Goal: Information Seeking & Learning: Learn about a topic

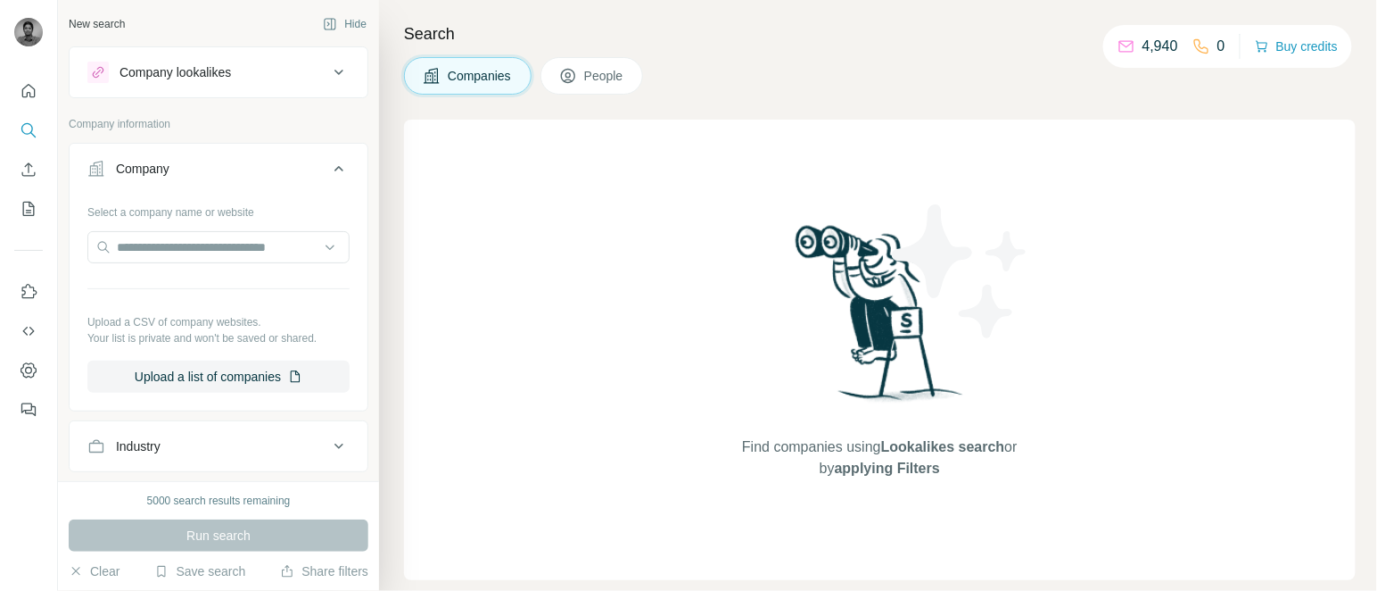
click at [159, 178] on div "Company" at bounding box center [143, 169] width 54 height 18
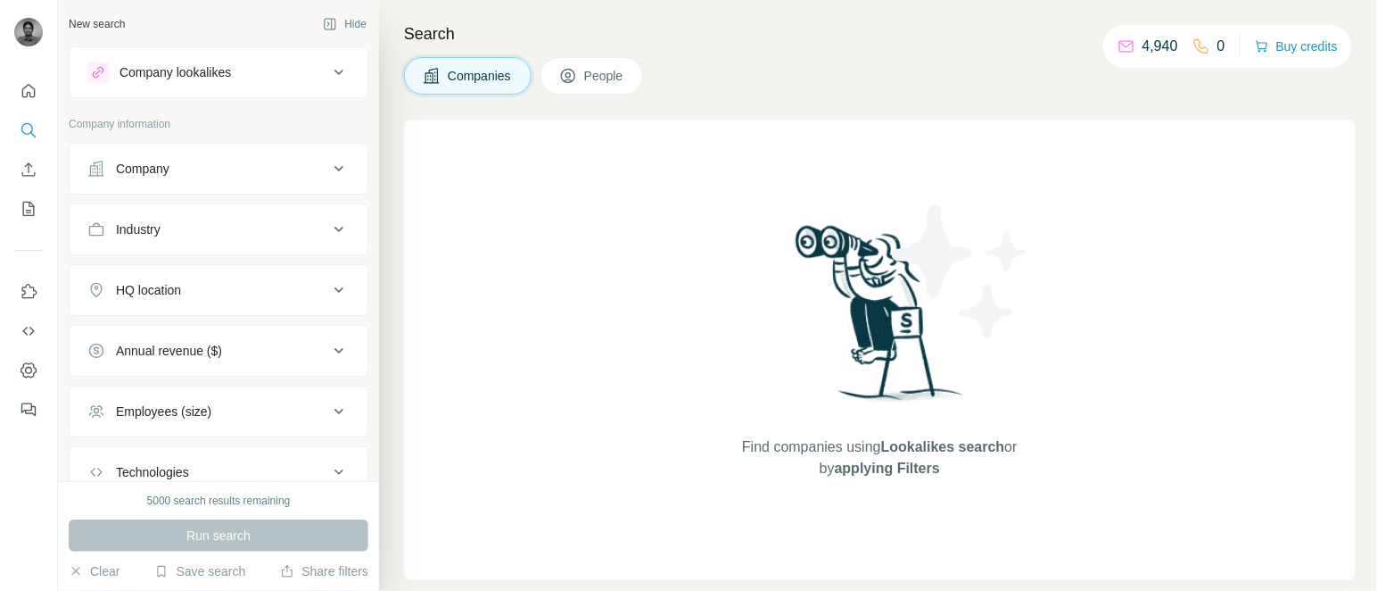
click at [161, 242] on button "Industry" at bounding box center [219, 229] width 298 height 43
click at [153, 275] on input at bounding box center [209, 274] width 220 height 20
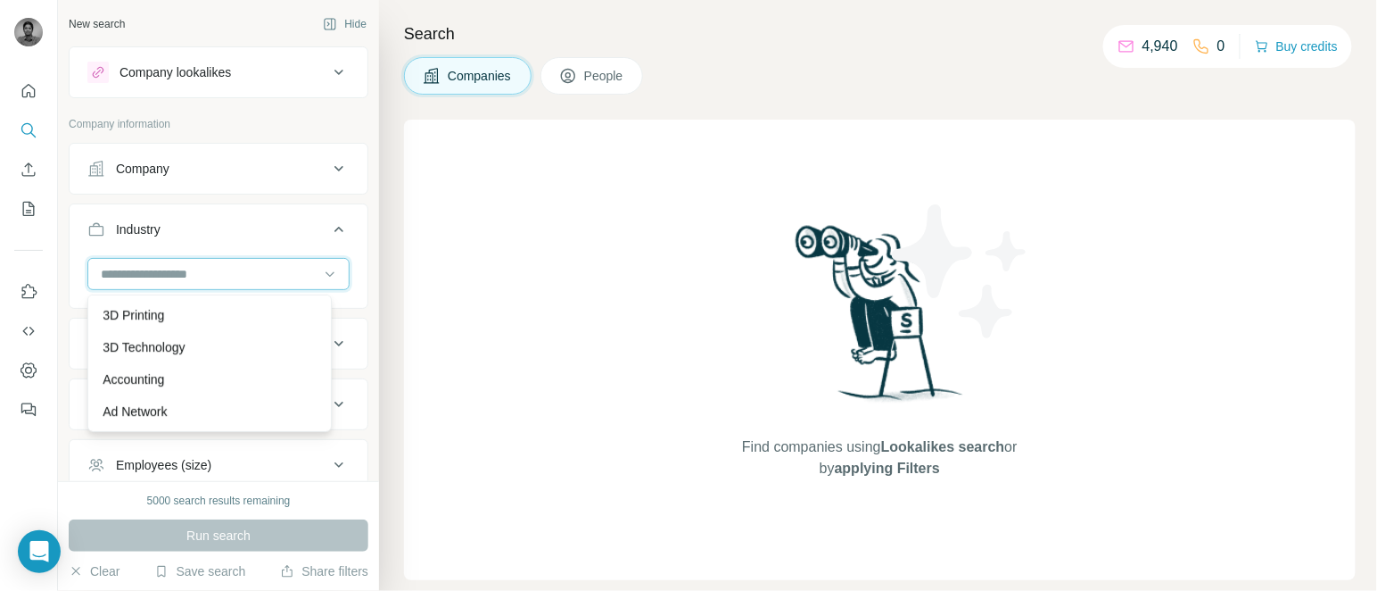
click at [132, 274] on input at bounding box center [209, 274] width 220 height 20
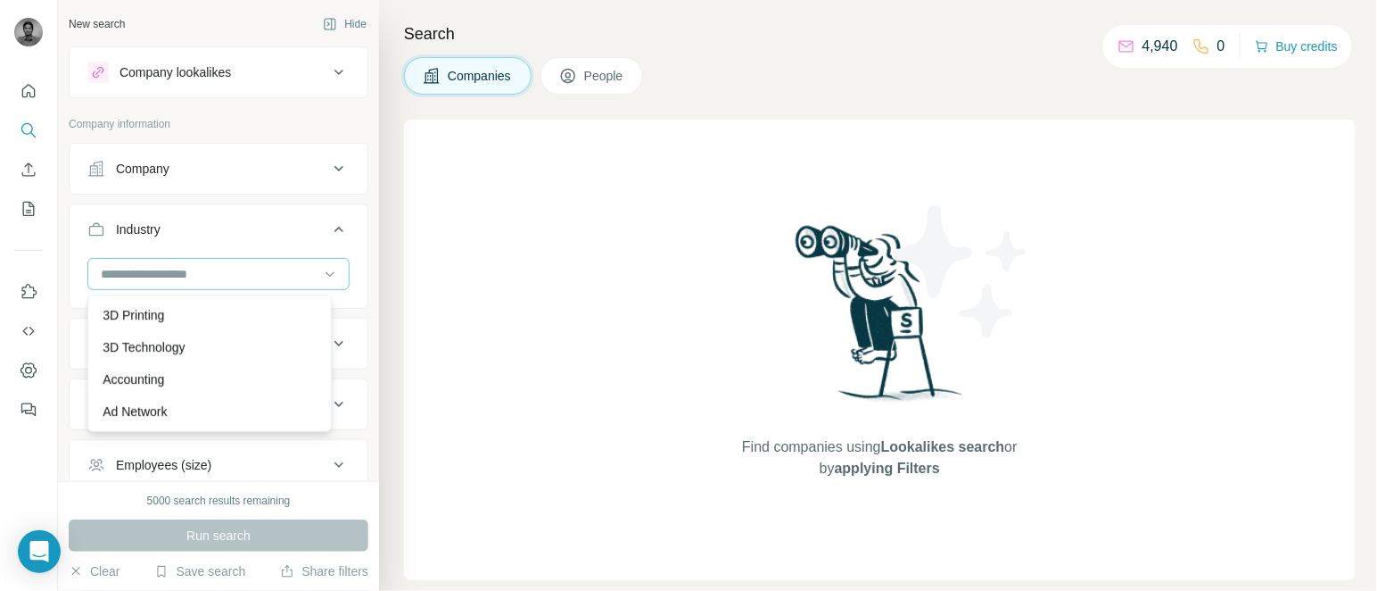
click at [132, 274] on input at bounding box center [209, 274] width 220 height 20
type input "****"
click at [145, 375] on p "Consulting" at bounding box center [132, 379] width 59 height 18
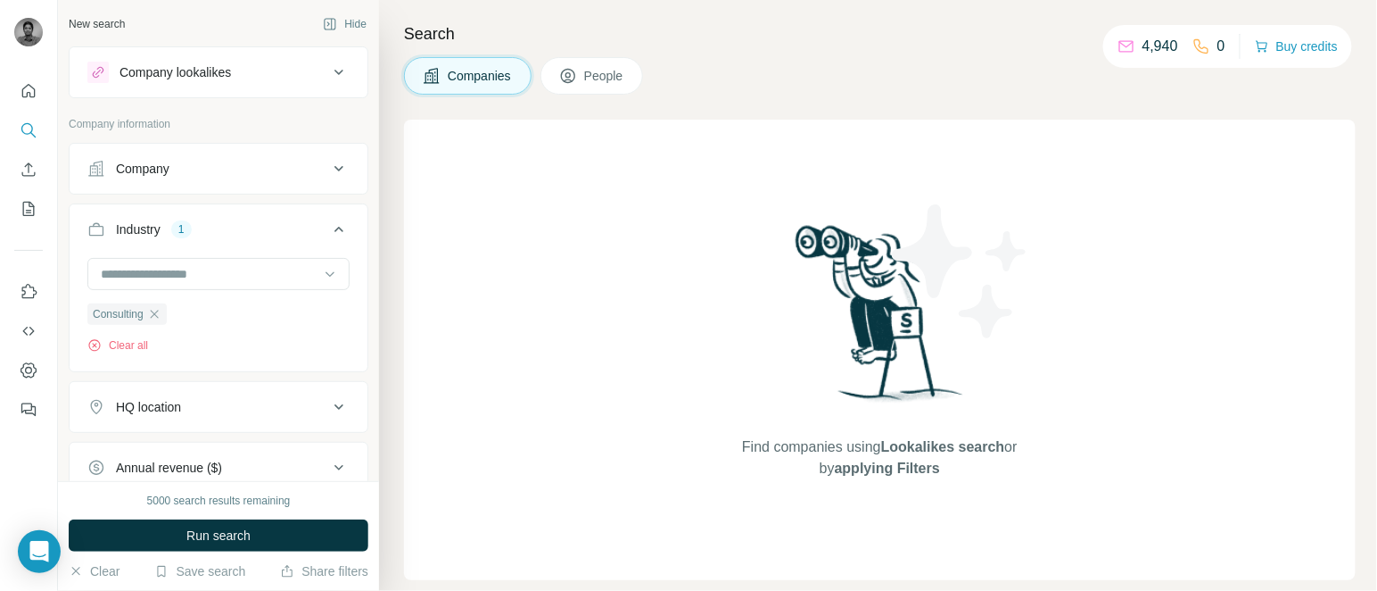
click at [328, 224] on icon at bounding box center [338, 229] width 21 height 21
click at [251, 278] on button "HQ location" at bounding box center [219, 290] width 298 height 43
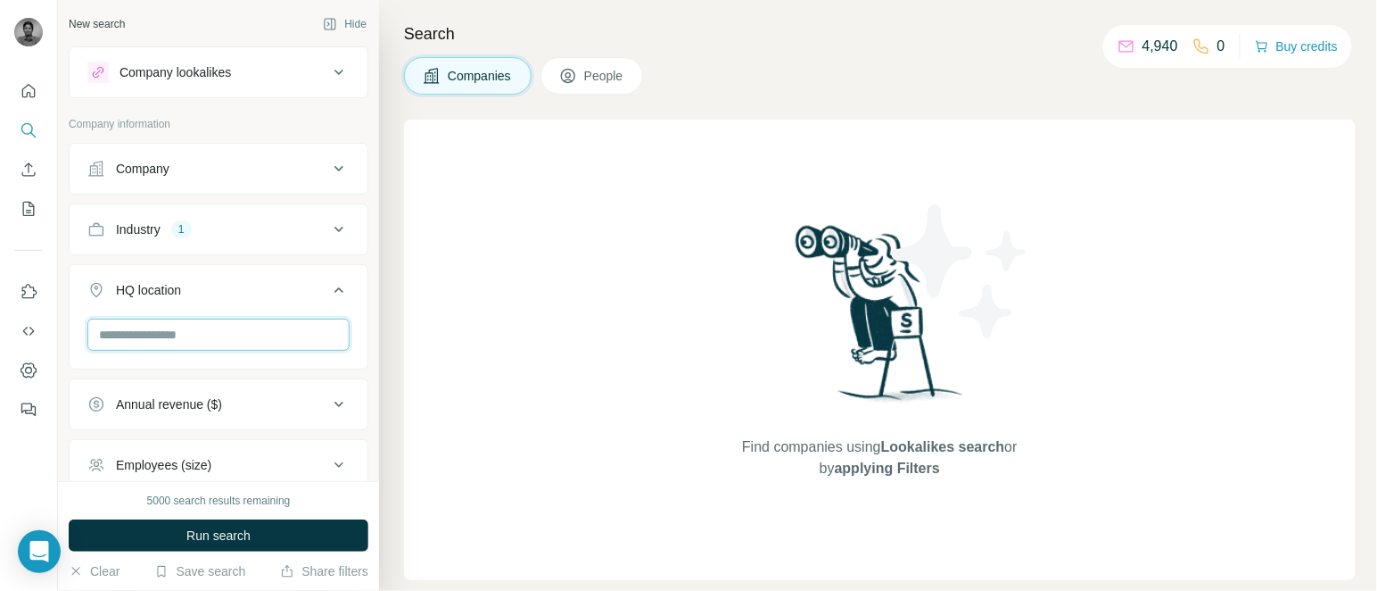
click at [168, 346] on input "text" at bounding box center [218, 334] width 262 height 32
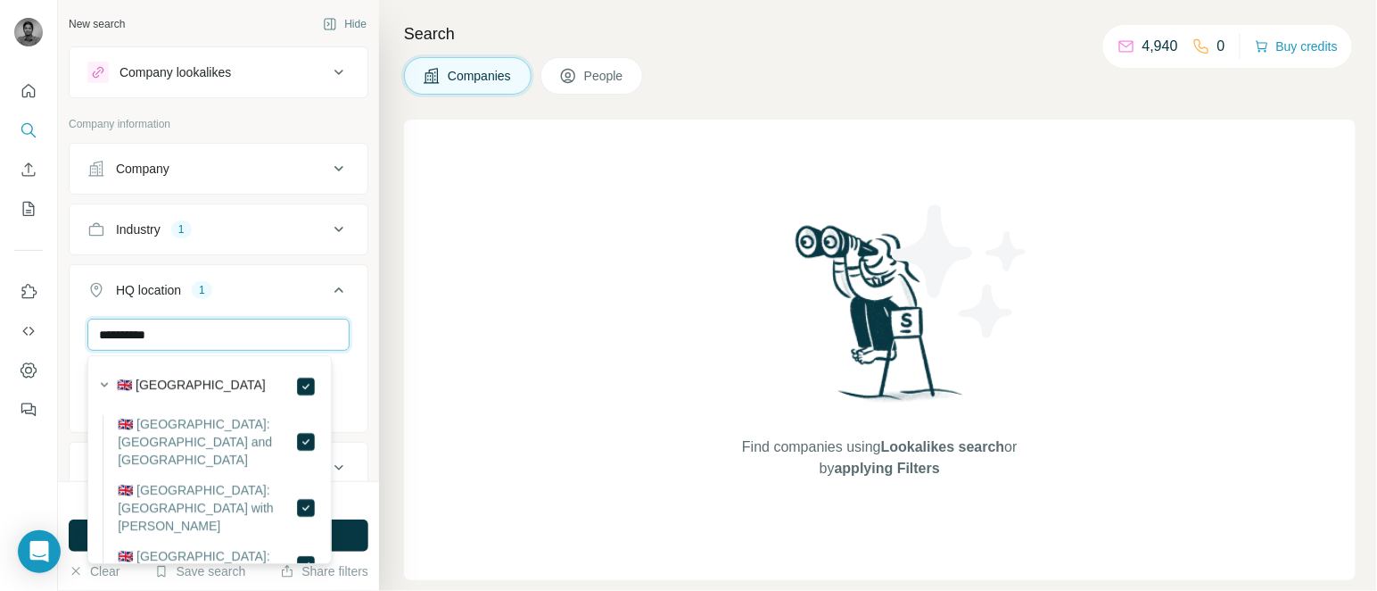
click at [194, 325] on input "**********" at bounding box center [218, 334] width 262 height 32
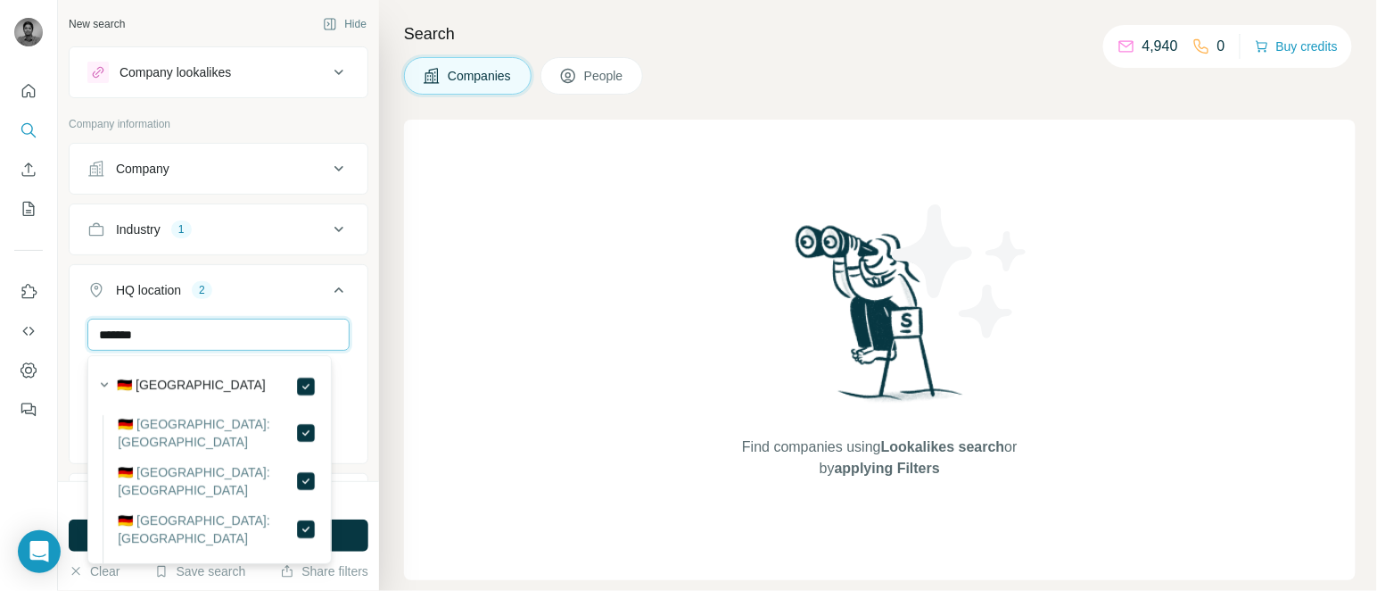
click at [205, 340] on input "*******" at bounding box center [218, 334] width 262 height 32
type input "******"
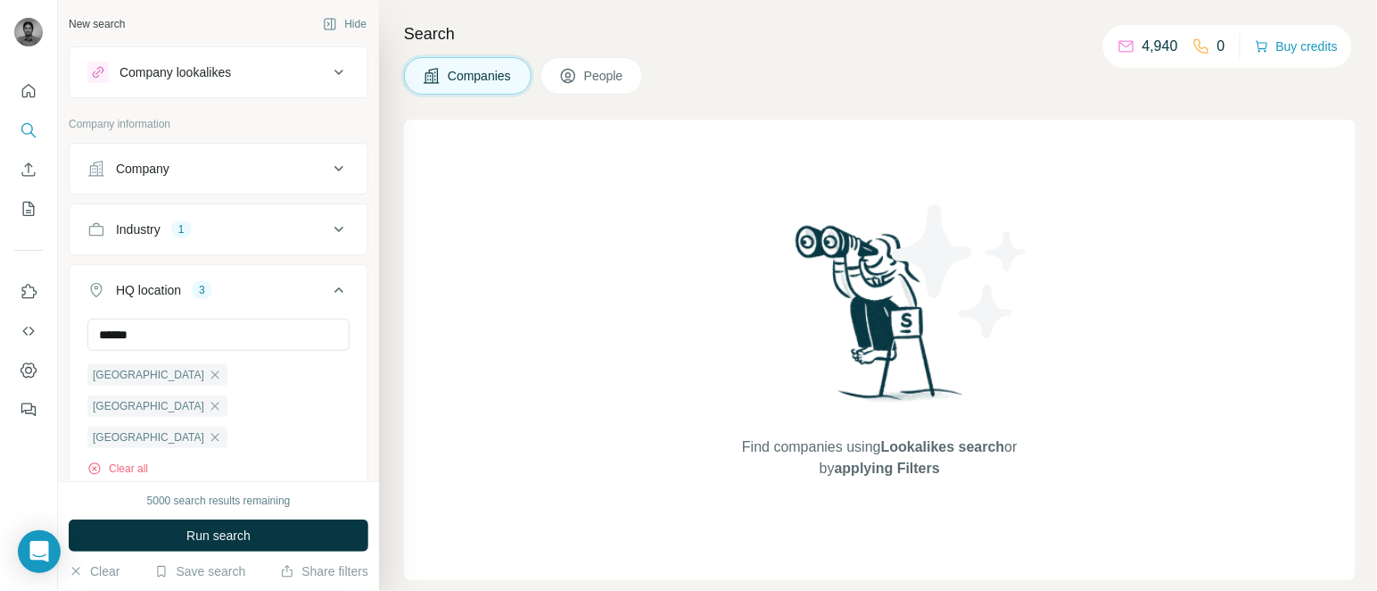
click at [335, 292] on icon at bounding box center [339, 289] width 9 height 5
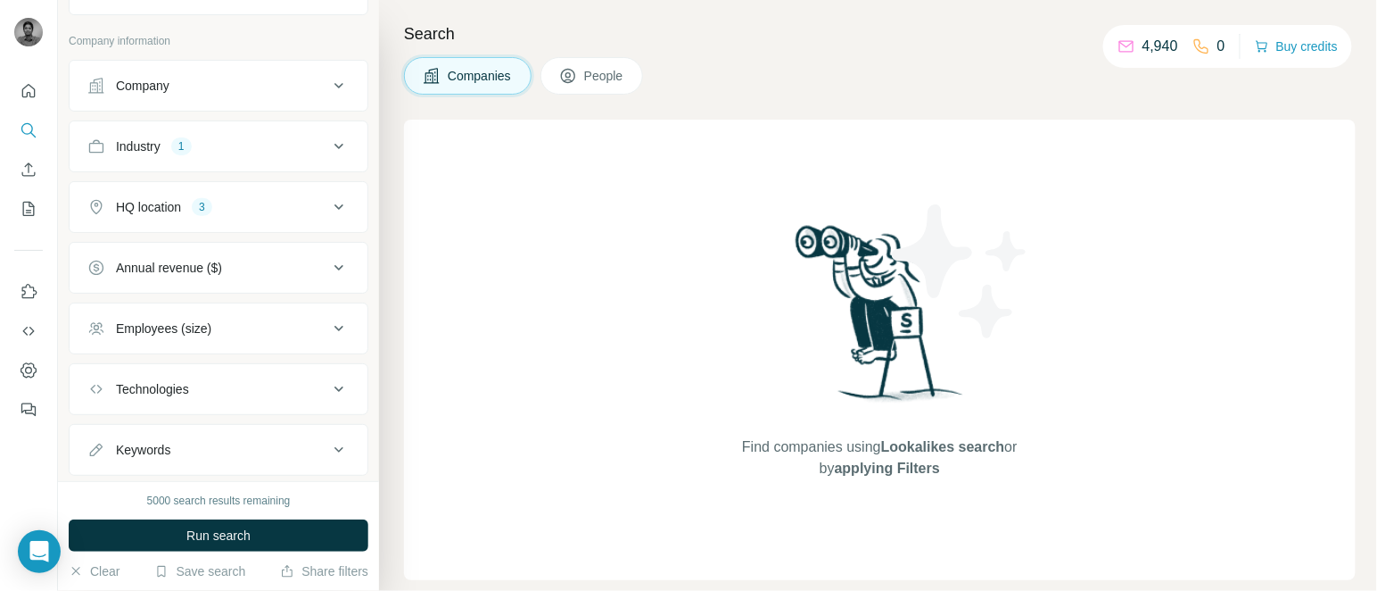
scroll to position [128, 0]
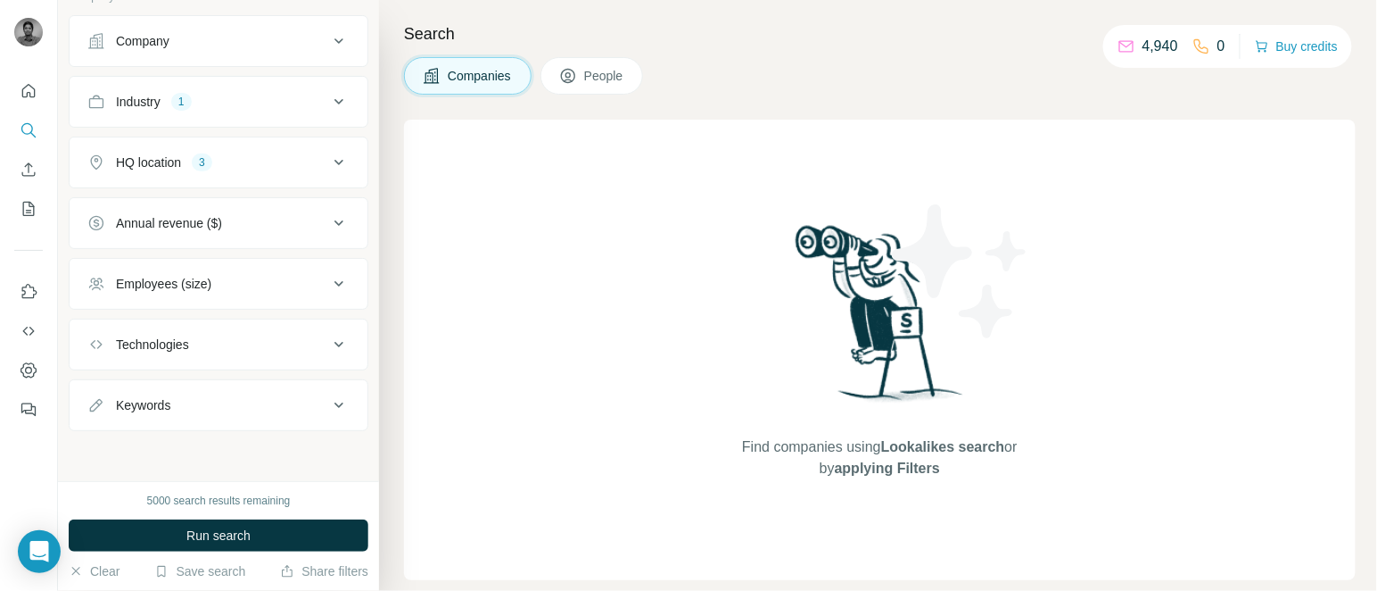
click at [208, 280] on div "Employees (size)" at bounding box center [163, 284] width 95 height 18
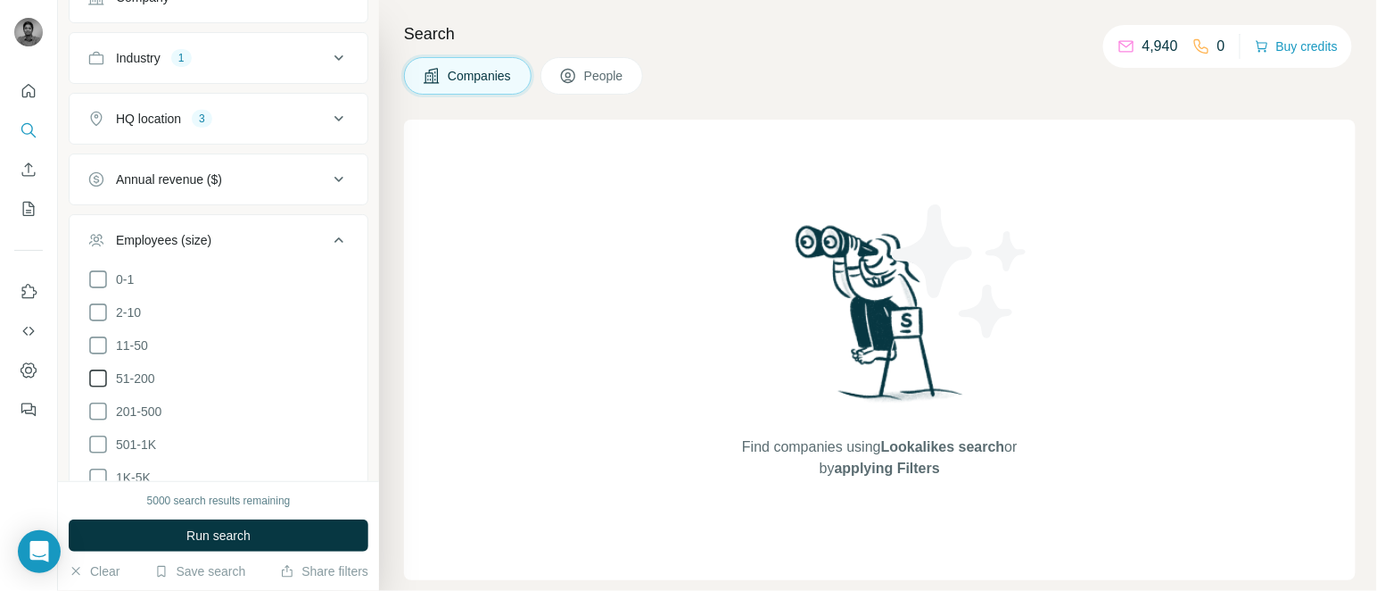
click at [138, 379] on span "51-200" at bounding box center [132, 378] width 46 height 18
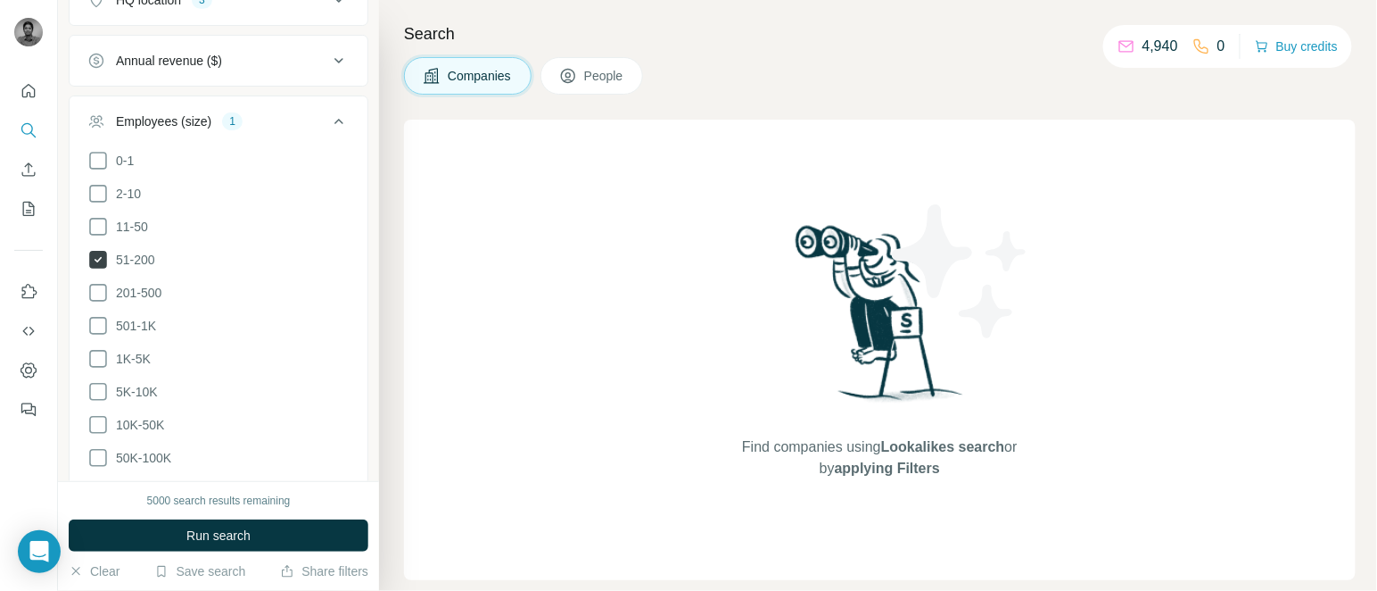
scroll to position [291, 0]
click at [109, 290] on icon at bounding box center [97, 291] width 21 height 21
drag, startPoint x: 148, startPoint y: 336, endPoint x: 136, endPoint y: 333, distance: 12.1
click at [136, 333] on ul "0-1 2-10 11-50 [PHONE_NUMBER] 501-1K 1K-5K 5K-10K 10K-50K 50K-100K 100K-500K 50…" at bounding box center [218, 341] width 262 height 385
click at [136, 333] on label "501-1K" at bounding box center [121, 324] width 69 height 21
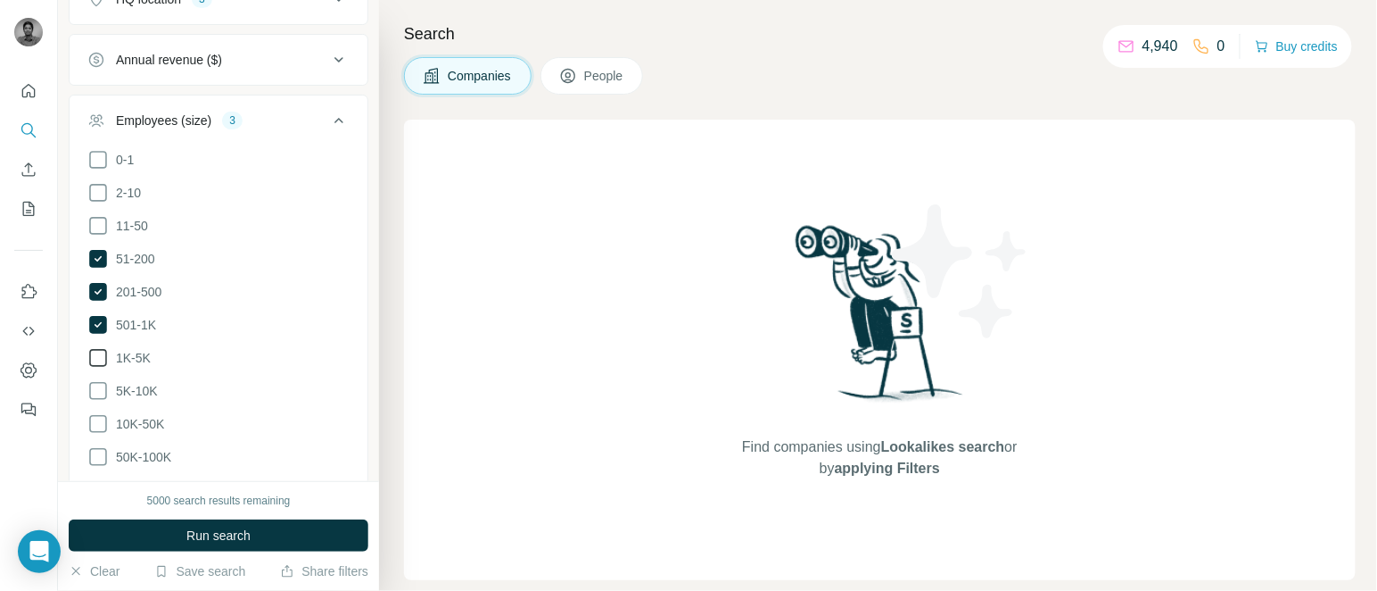
click at [133, 349] on span "1K-5K" at bounding box center [130, 358] width 42 height 18
click at [143, 386] on span "5K-10K" at bounding box center [133, 391] width 49 height 18
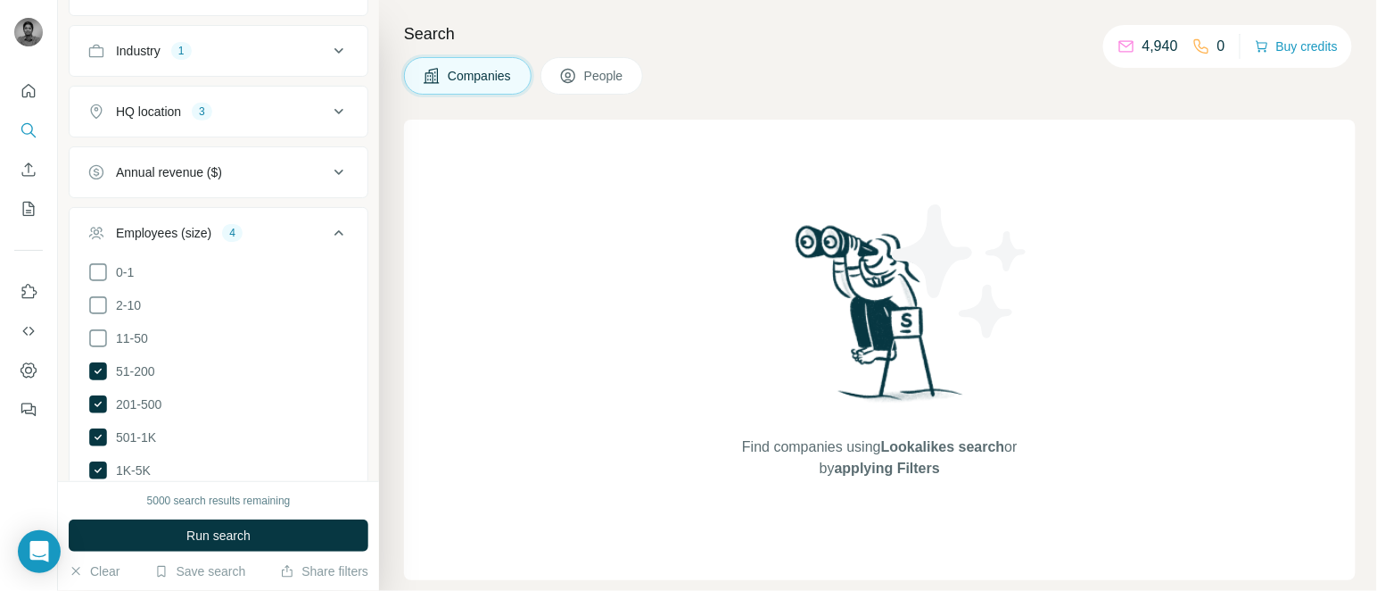
scroll to position [177, 0]
click at [246, 535] on span "Run search" at bounding box center [218, 535] width 64 height 18
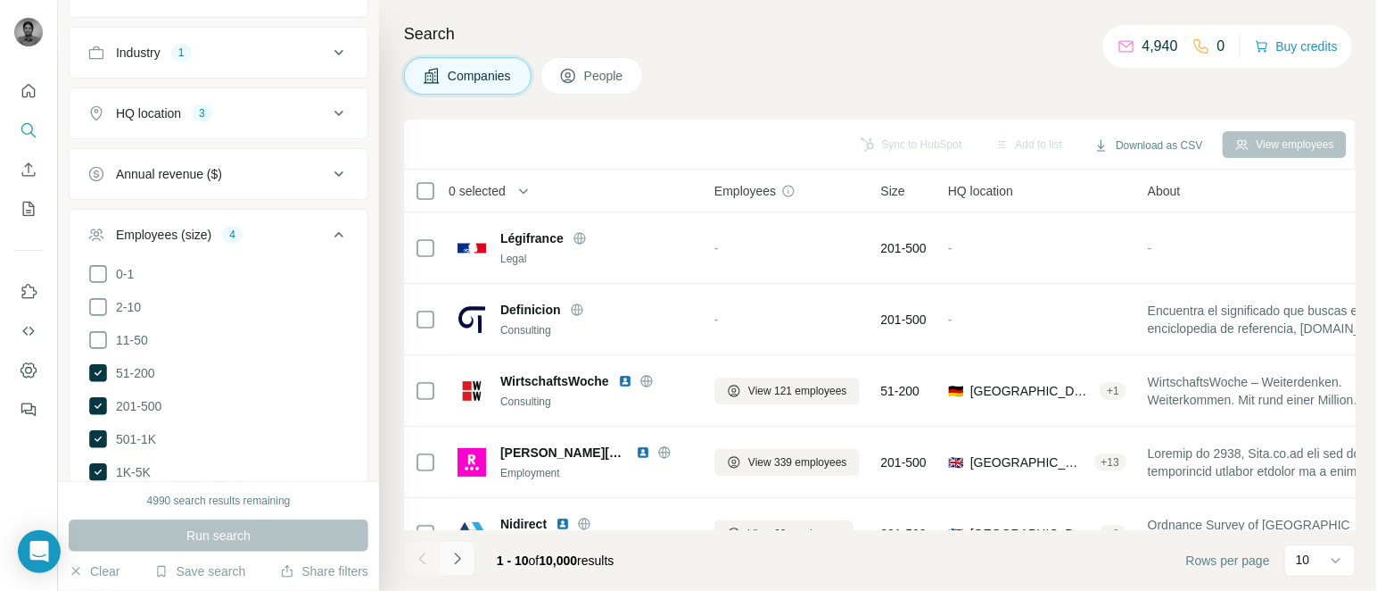
click at [454, 567] on button "Navigate to next page" at bounding box center [458, 559] width 36 height 36
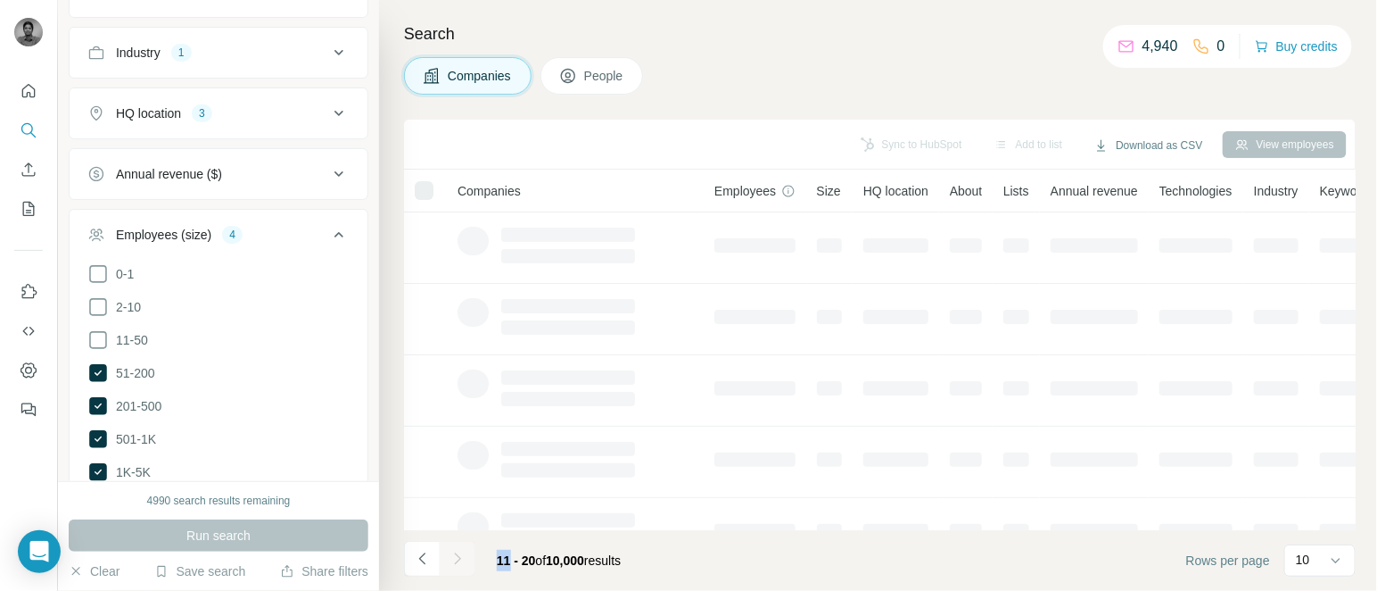
click at [454, 567] on div at bounding box center [458, 559] width 36 height 36
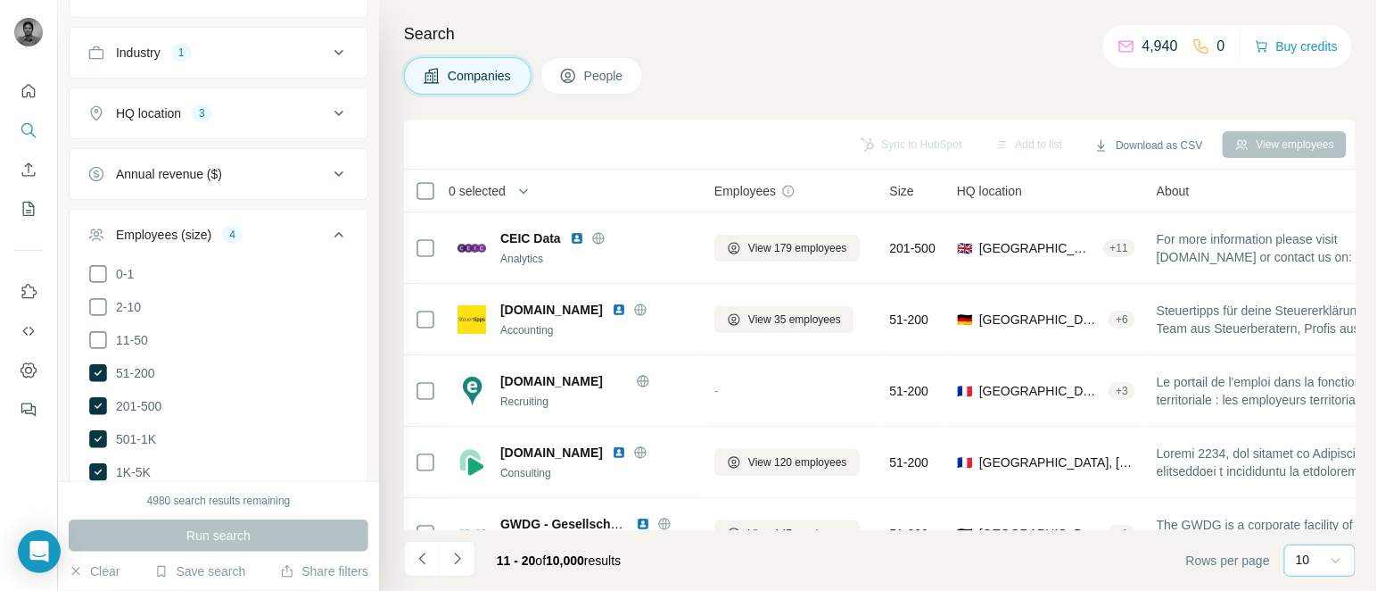
click at [1327, 553] on icon at bounding box center [1336, 560] width 18 height 18
click at [1319, 422] on div "60" at bounding box center [1321, 424] width 41 height 18
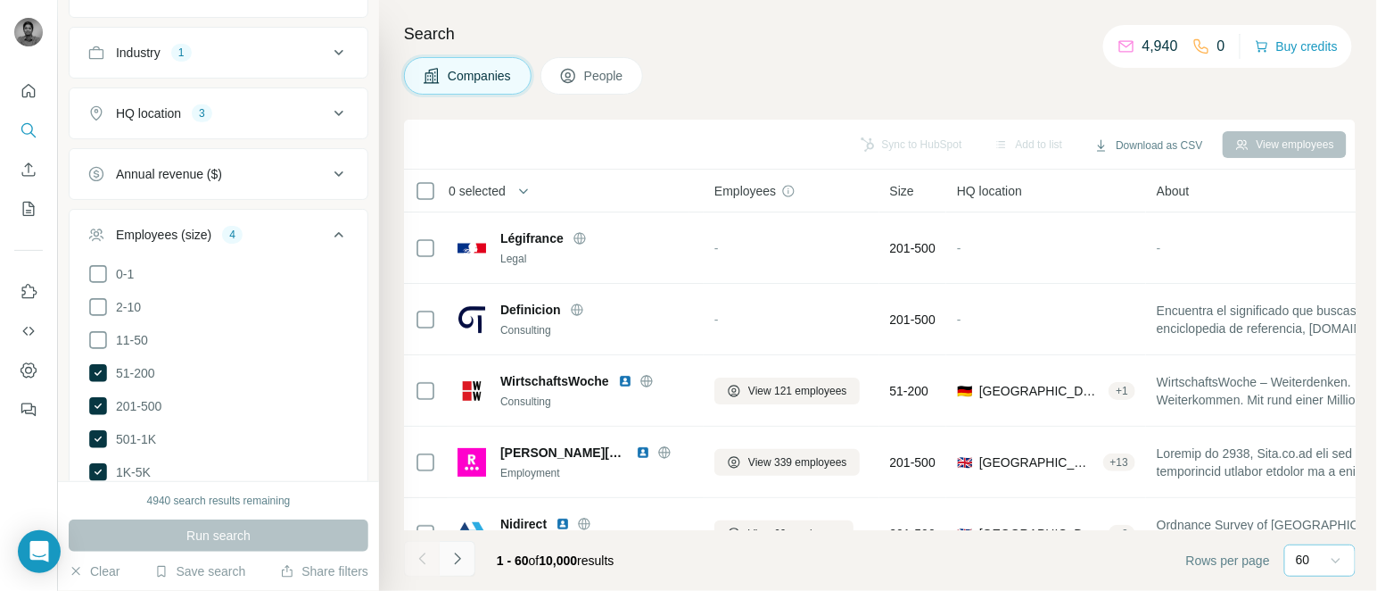
click at [460, 554] on icon "Navigate to next page" at bounding box center [458, 559] width 18 height 18
click at [460, 554] on div at bounding box center [458, 559] width 36 height 36
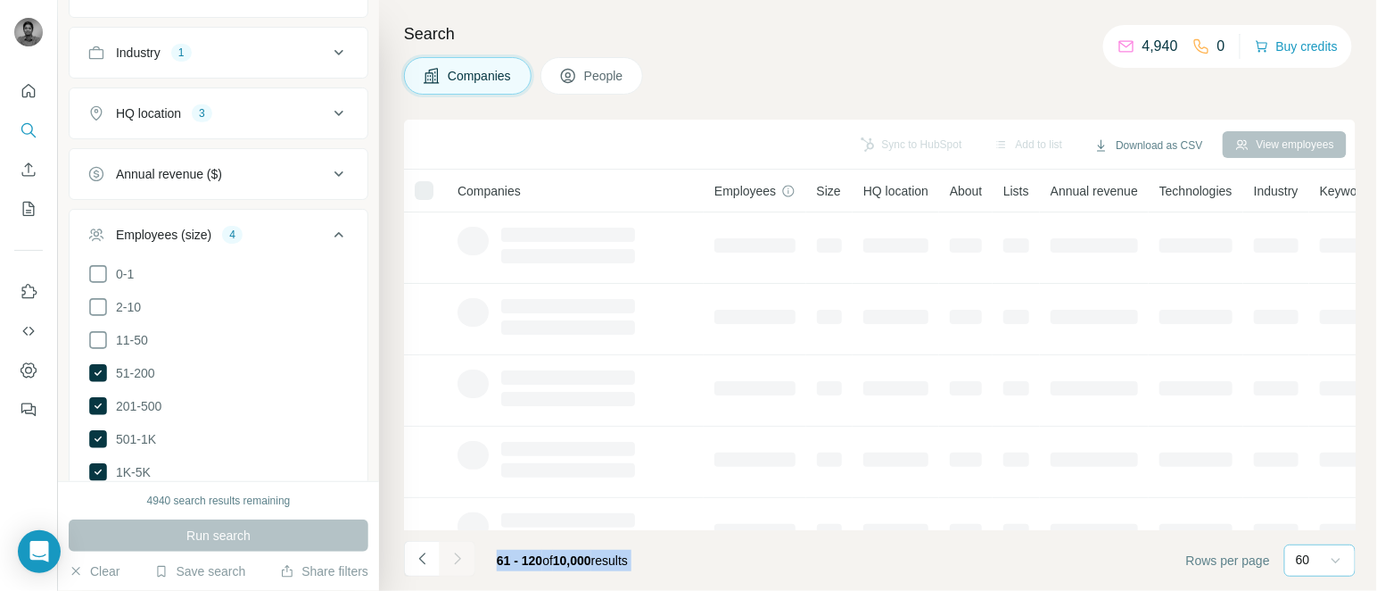
click at [460, 554] on div at bounding box center [458, 559] width 36 height 36
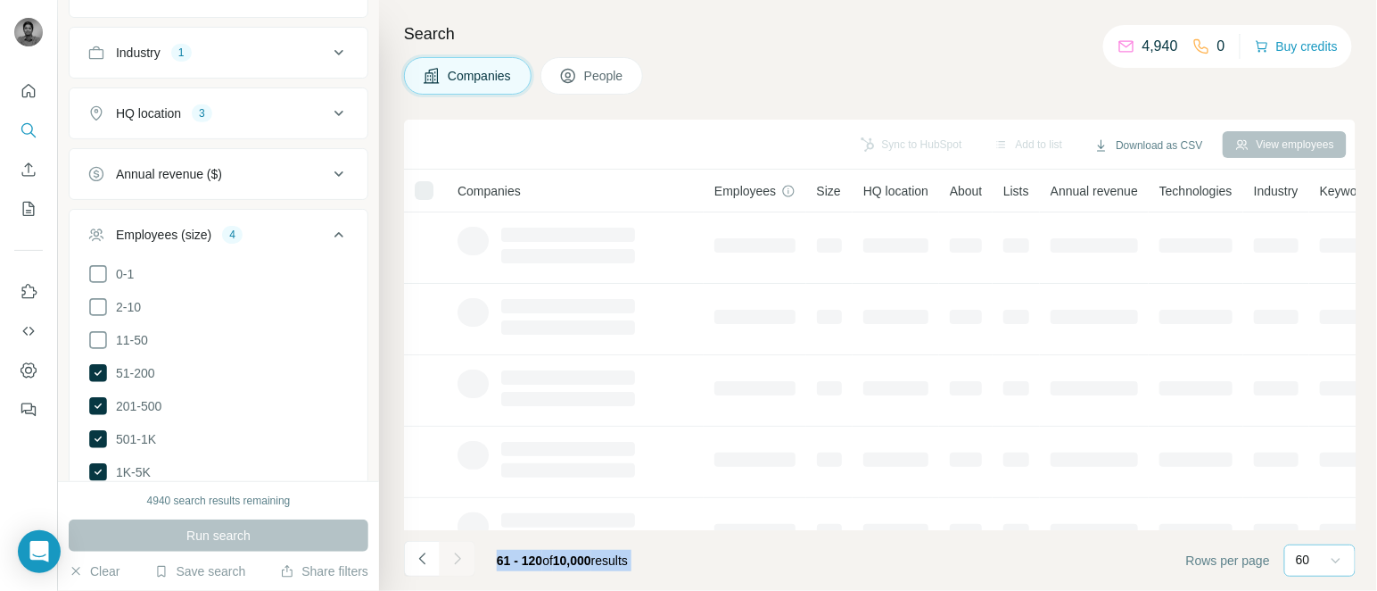
click at [460, 554] on div at bounding box center [458, 559] width 36 height 36
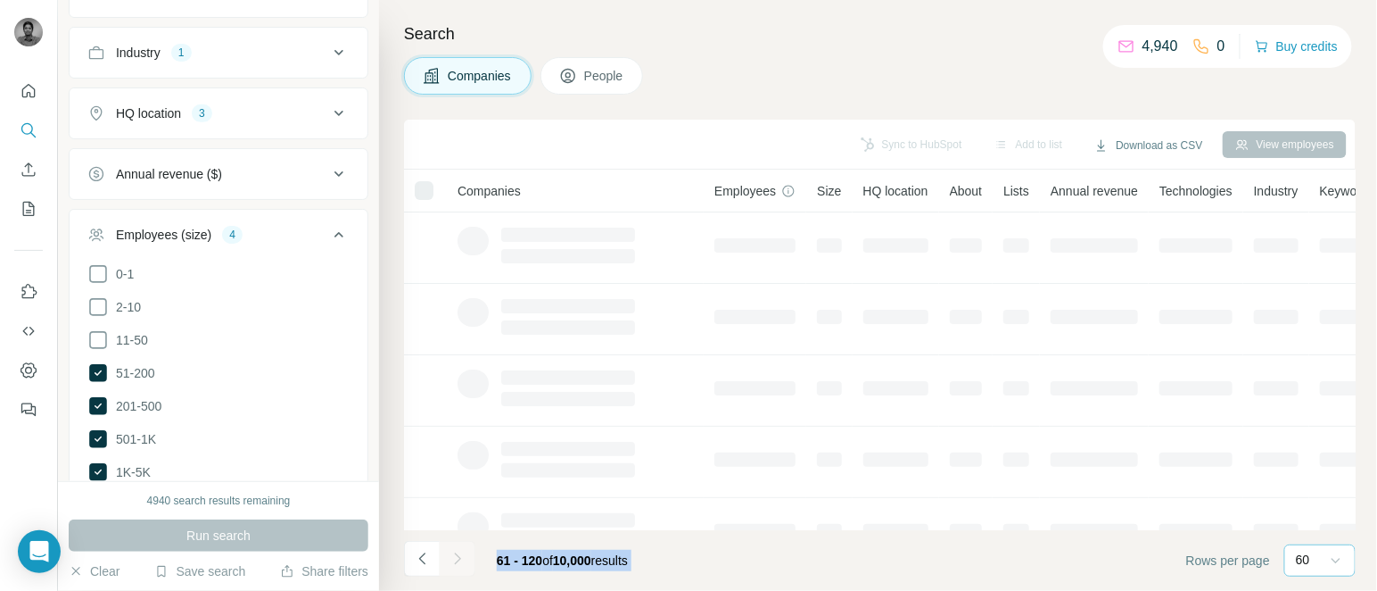
click at [460, 554] on icon "Navigate to next page" at bounding box center [458, 559] width 18 height 18
click at [460, 554] on div at bounding box center [458, 559] width 36 height 36
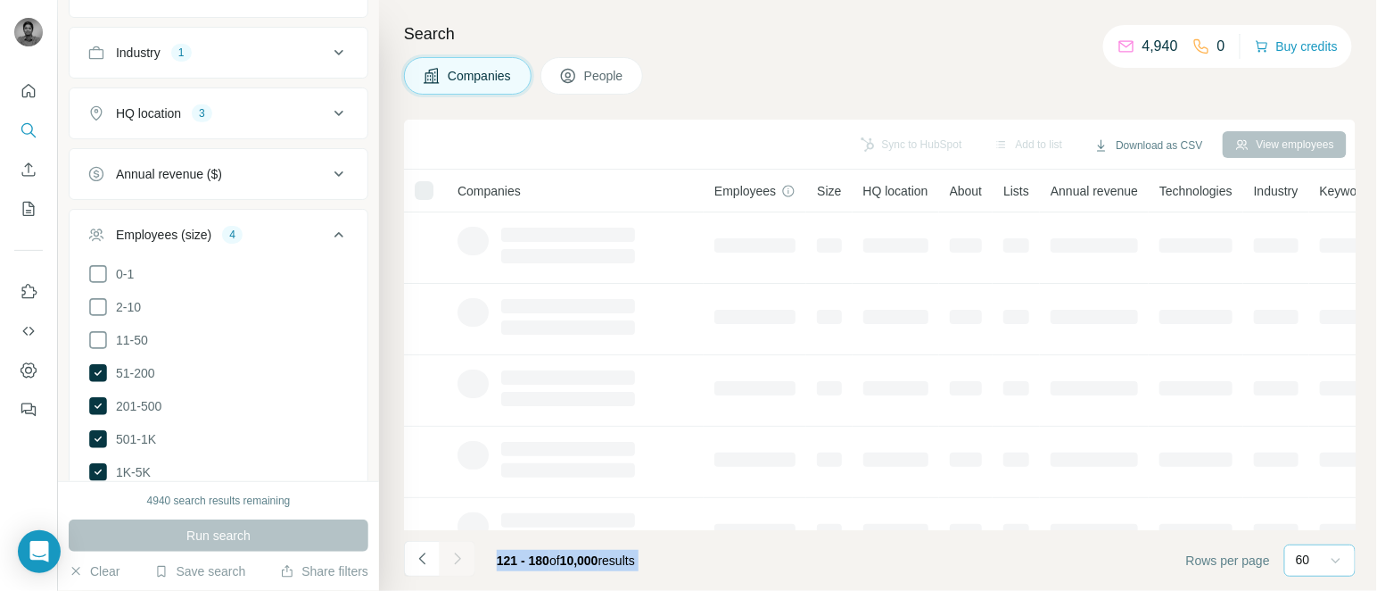
click at [460, 554] on div at bounding box center [458, 559] width 36 height 36
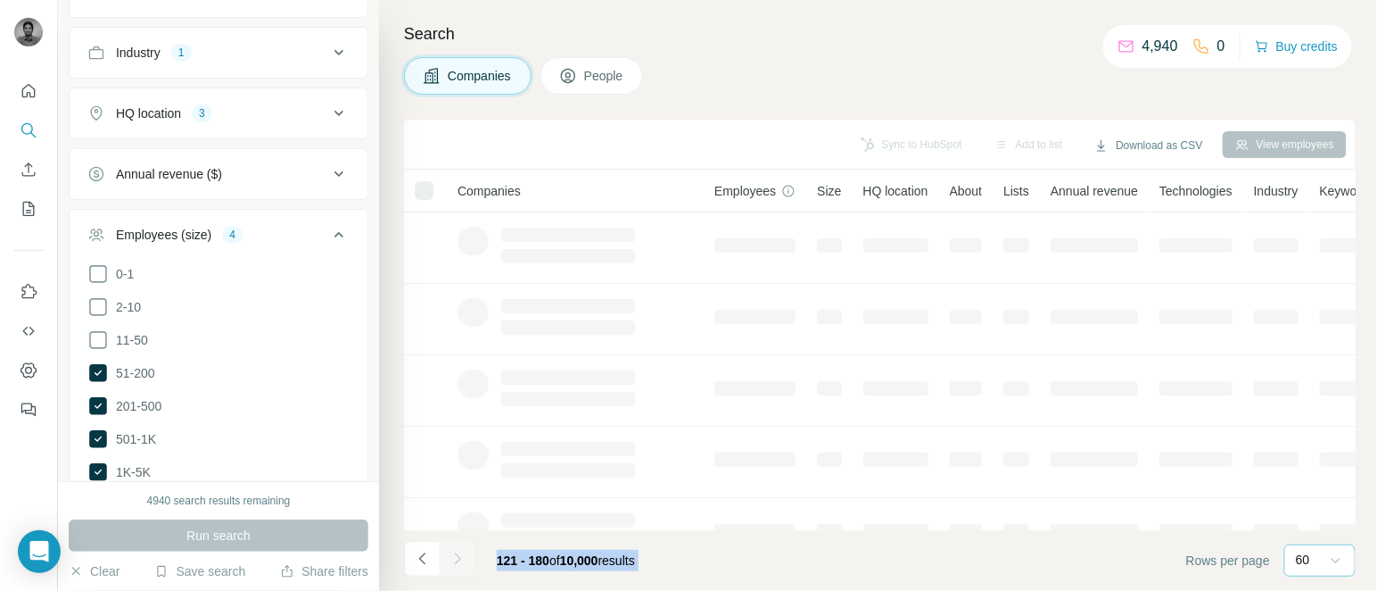
click at [460, 554] on div at bounding box center [458, 559] width 36 height 36
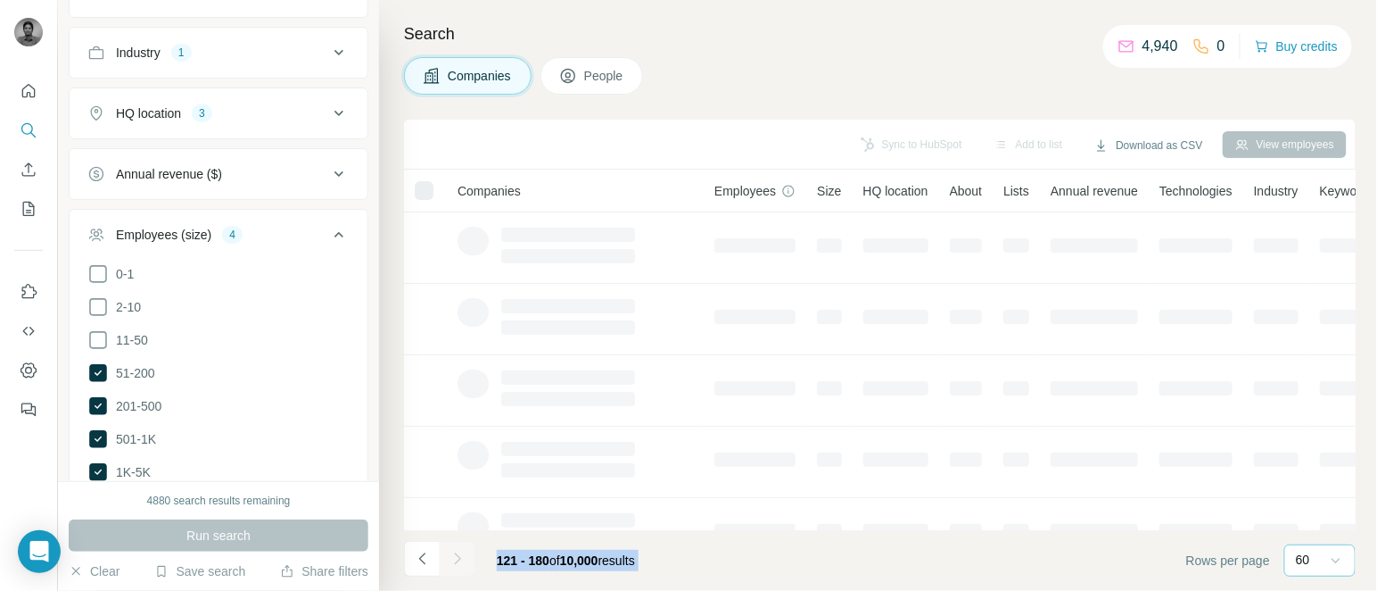
click at [460, 554] on div at bounding box center [458, 559] width 36 height 36
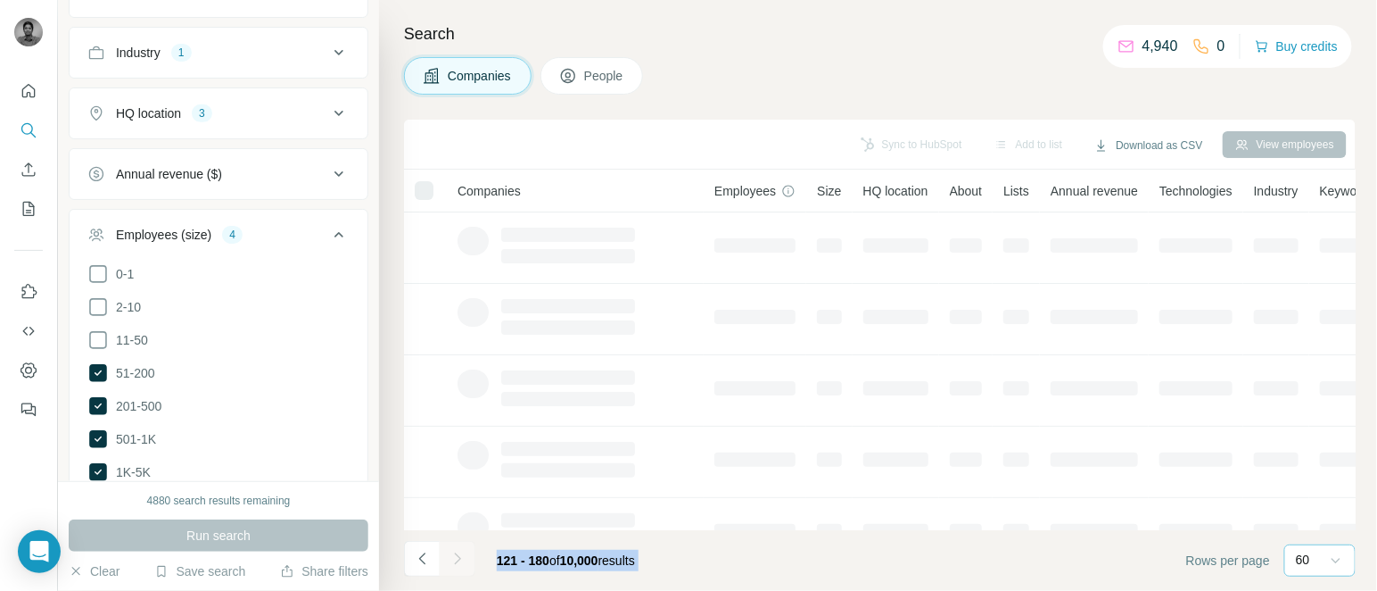
click at [460, 554] on div at bounding box center [458, 559] width 36 height 36
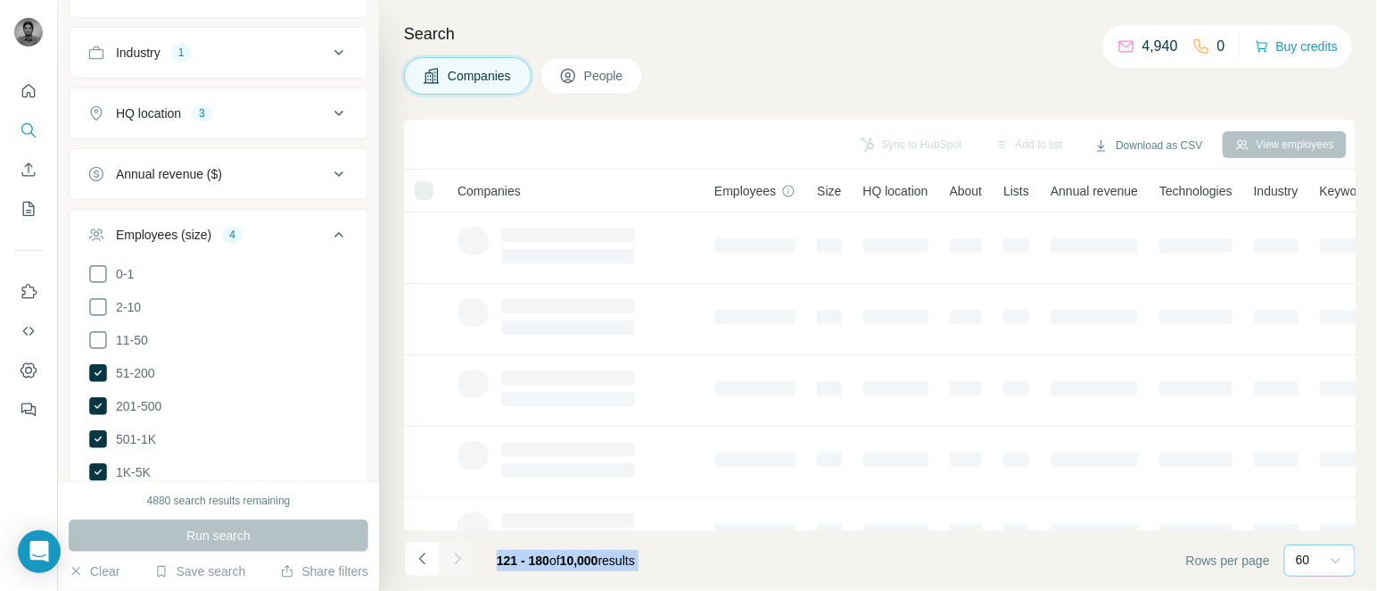
click at [460, 554] on div at bounding box center [458, 559] width 36 height 36
click at [460, 554] on icon "Navigate to next page" at bounding box center [458, 559] width 18 height 18
click at [460, 554] on div at bounding box center [458, 559] width 36 height 36
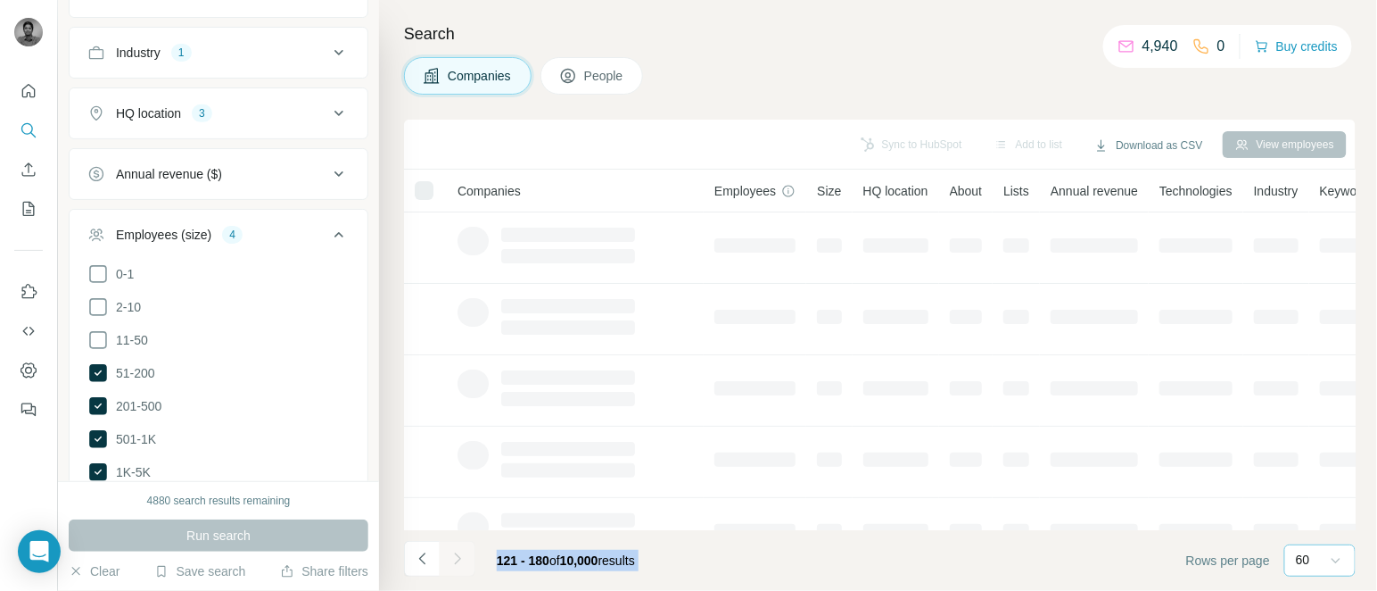
click at [460, 554] on div at bounding box center [458, 559] width 36 height 36
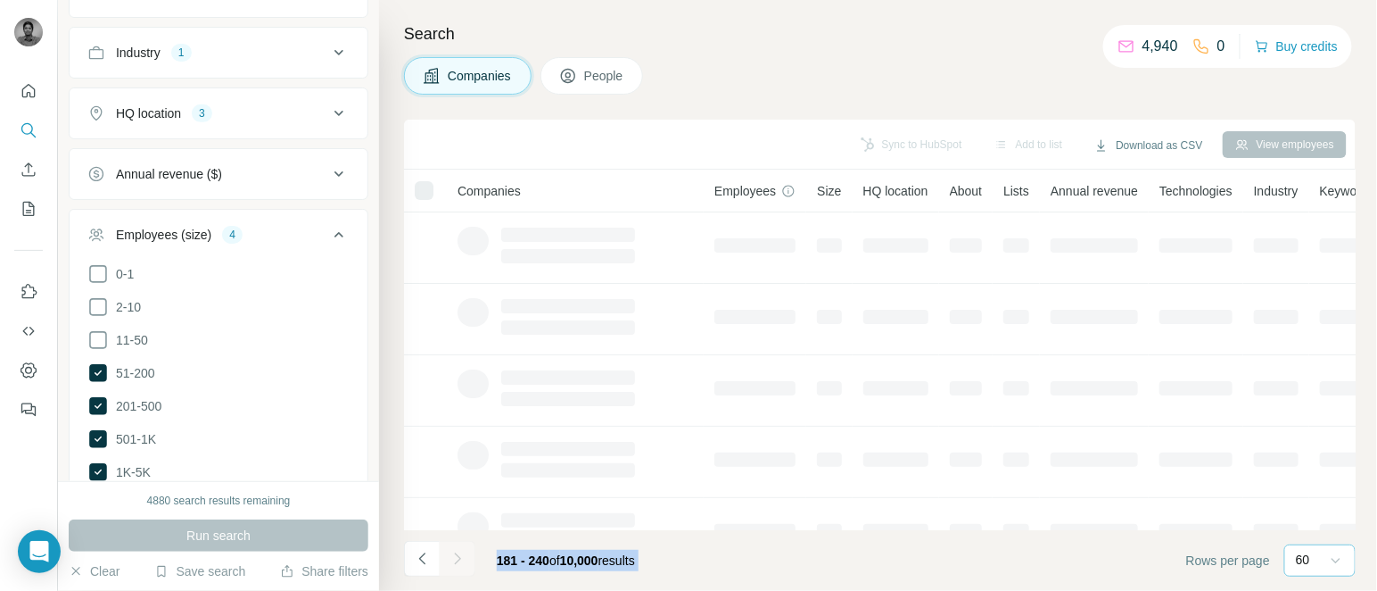
click at [460, 554] on div at bounding box center [458, 559] width 36 height 36
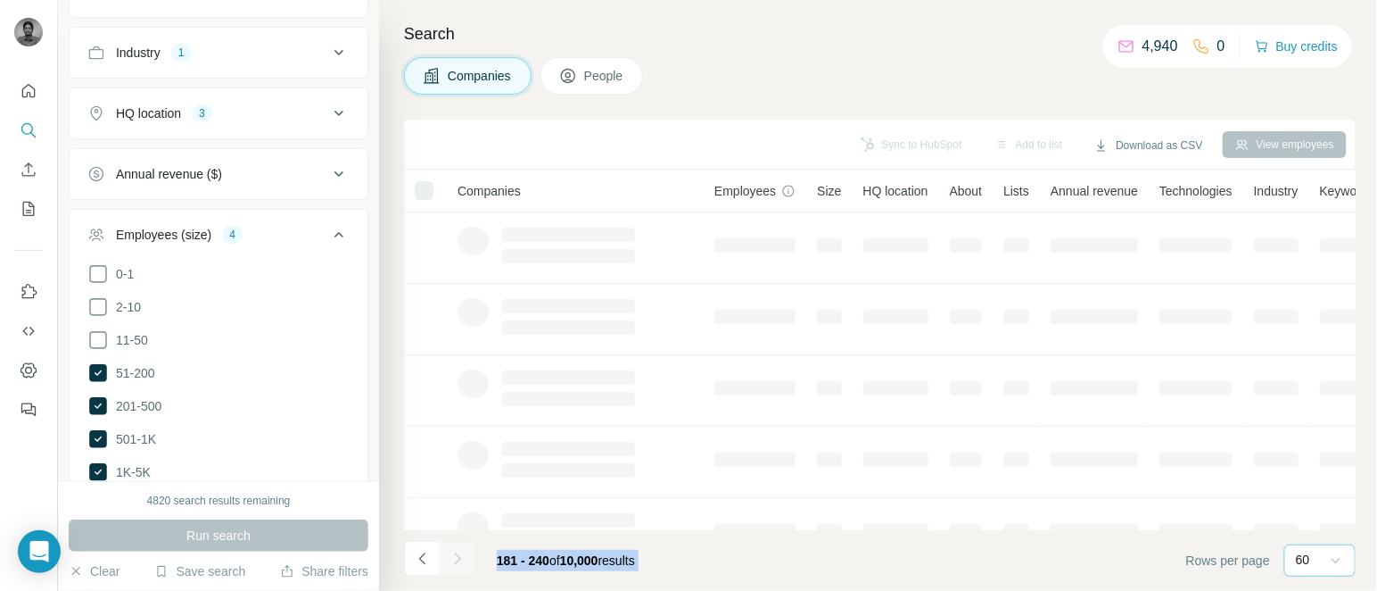
click at [460, 554] on div at bounding box center [458, 559] width 36 height 36
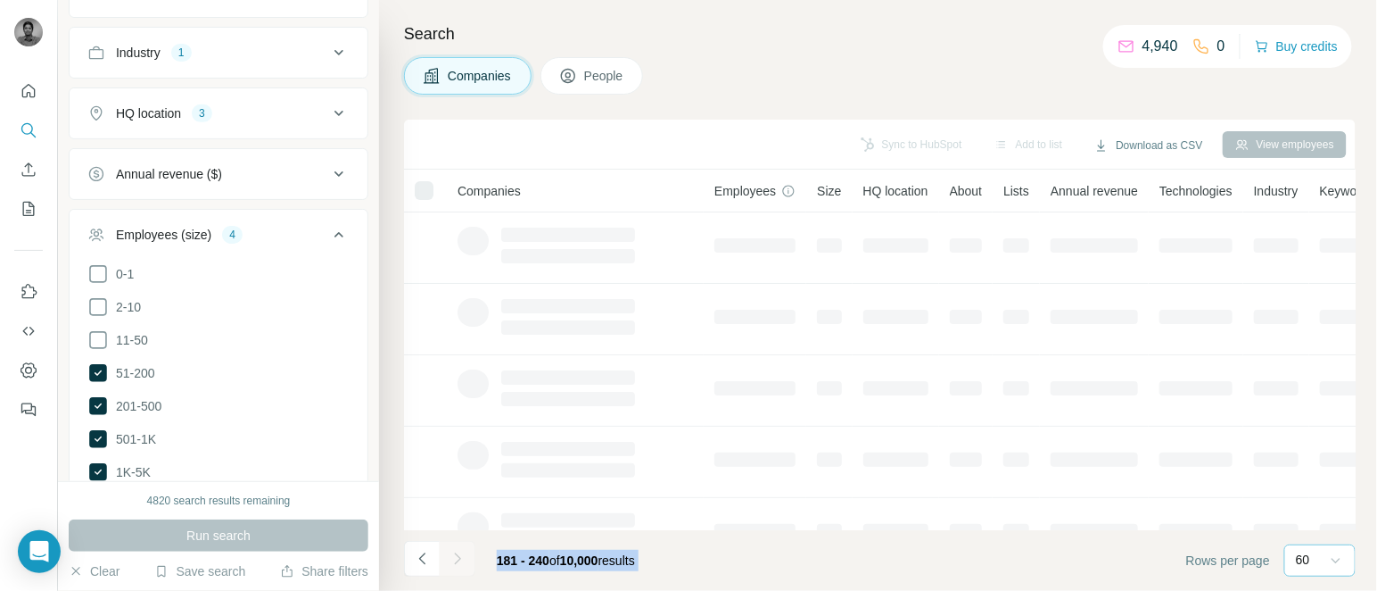
click at [460, 554] on div at bounding box center [458, 559] width 36 height 36
click at [460, 554] on icon "Navigate to next page" at bounding box center [458, 559] width 18 height 18
click at [460, 554] on div at bounding box center [458, 559] width 36 height 36
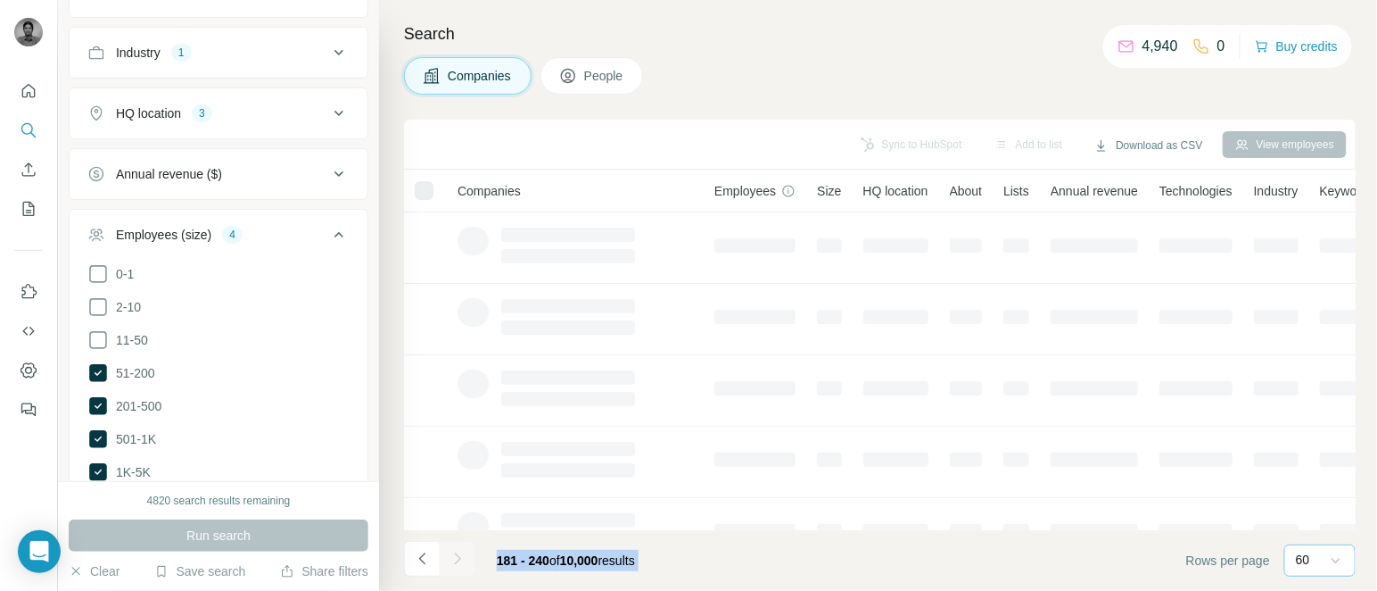
click at [460, 554] on div at bounding box center [458, 559] width 36 height 36
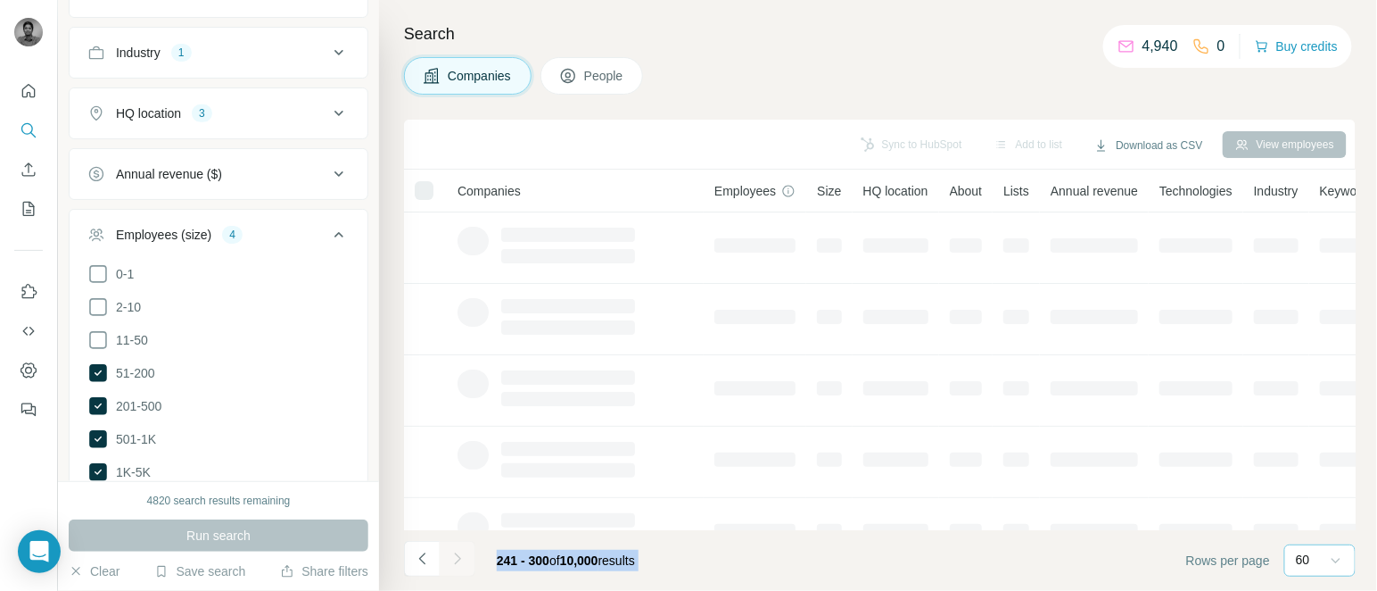
click at [460, 554] on div at bounding box center [458, 559] width 36 height 36
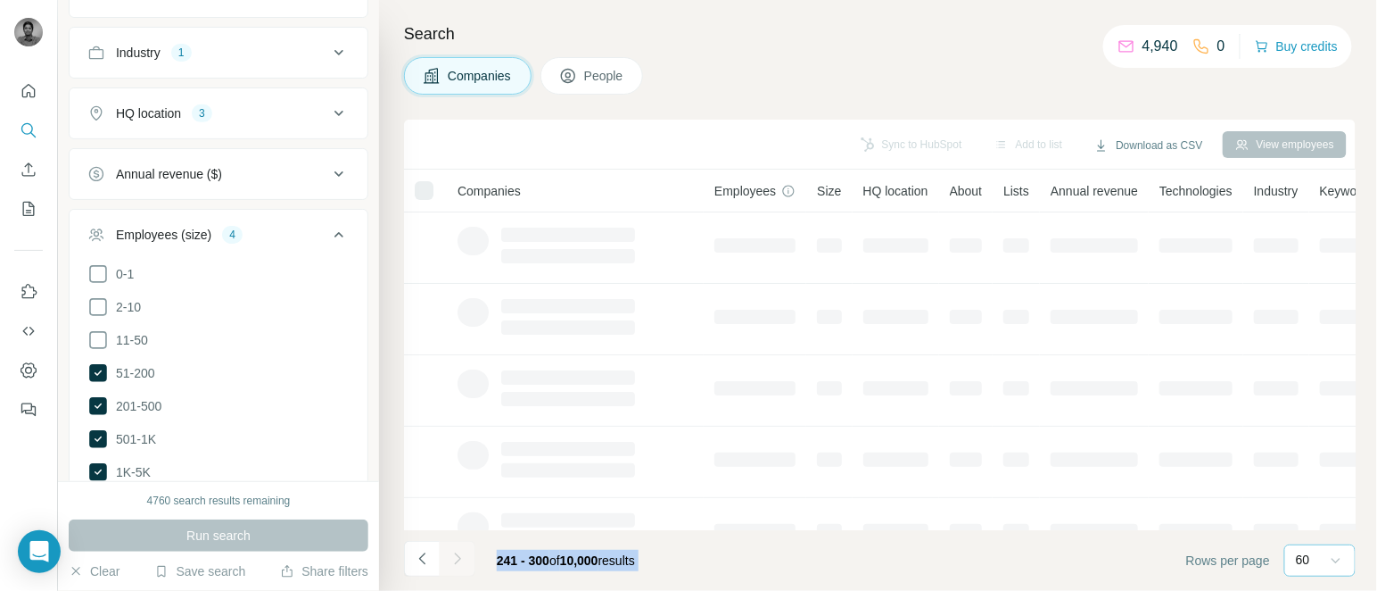
click at [460, 554] on div at bounding box center [458, 559] width 36 height 36
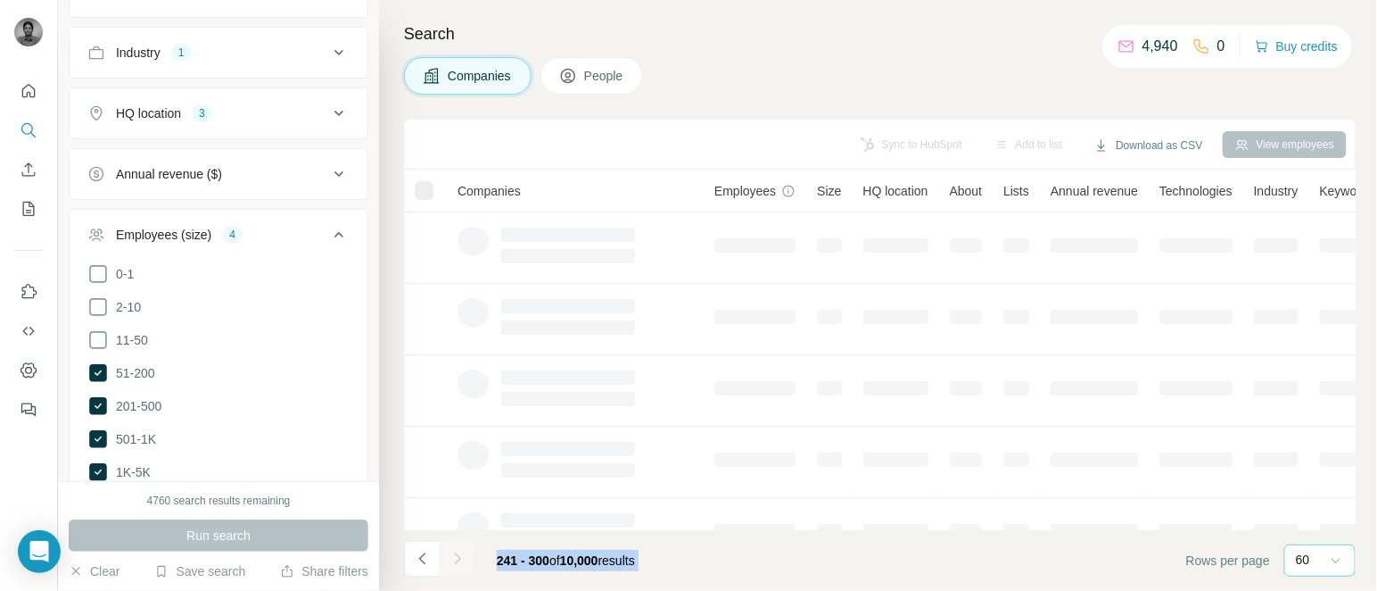
click at [460, 554] on div at bounding box center [458, 559] width 36 height 36
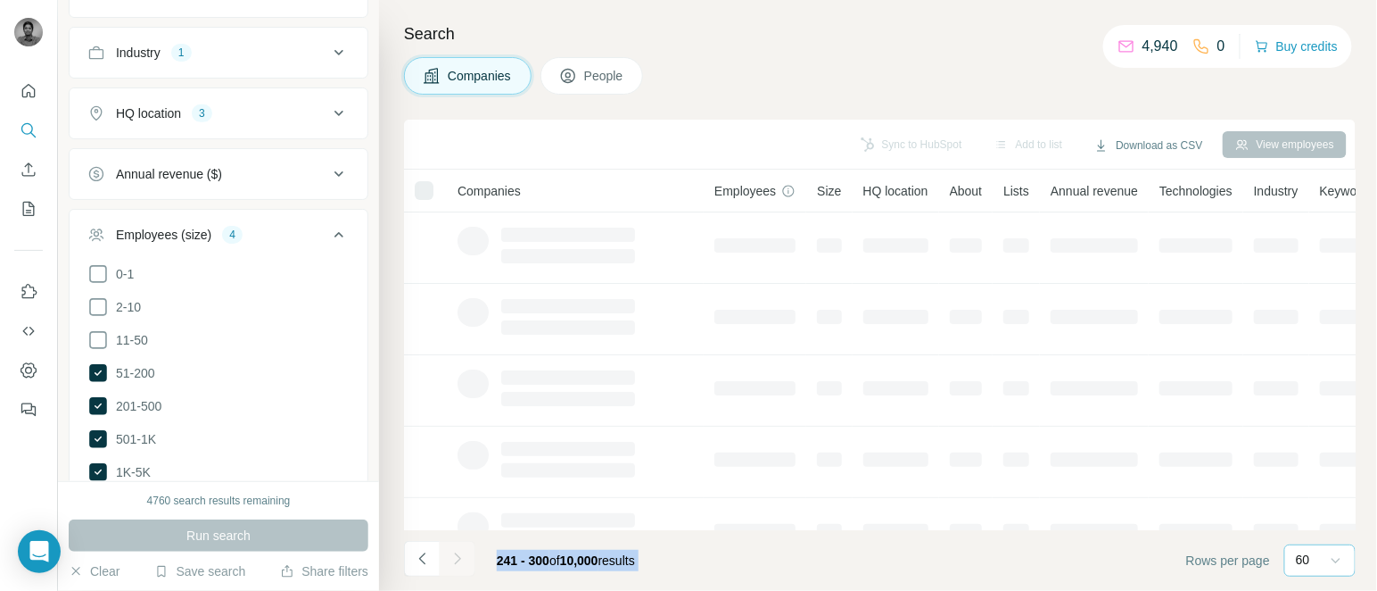
click at [460, 554] on div at bounding box center [458, 559] width 36 height 36
click at [460, 554] on icon "Navigate to next page" at bounding box center [458, 559] width 18 height 18
click at [460, 554] on div at bounding box center [458, 559] width 36 height 36
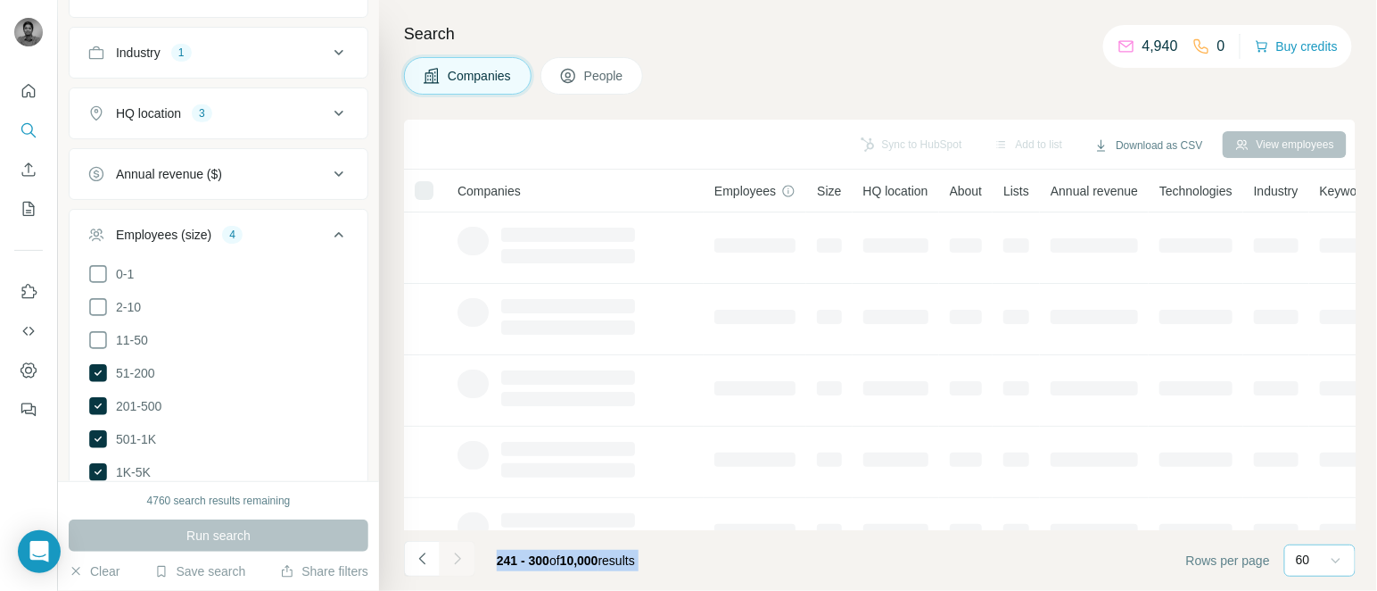
click at [460, 554] on div at bounding box center [458, 559] width 36 height 36
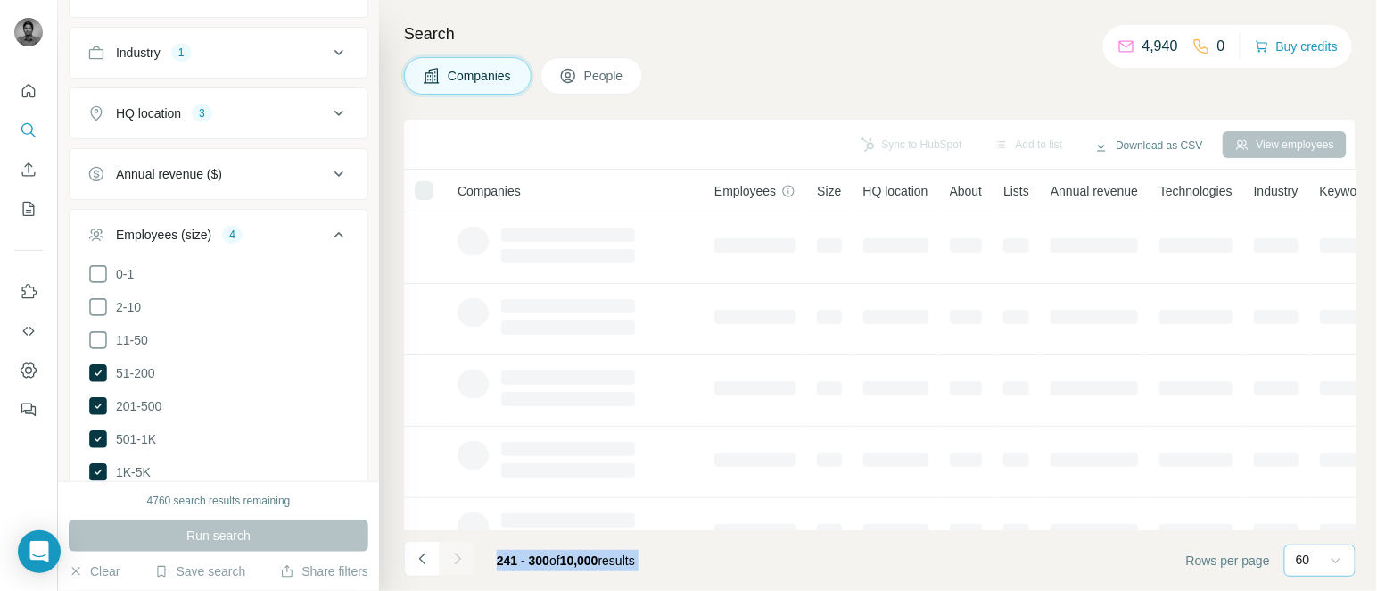
click at [460, 554] on div at bounding box center [458, 559] width 36 height 36
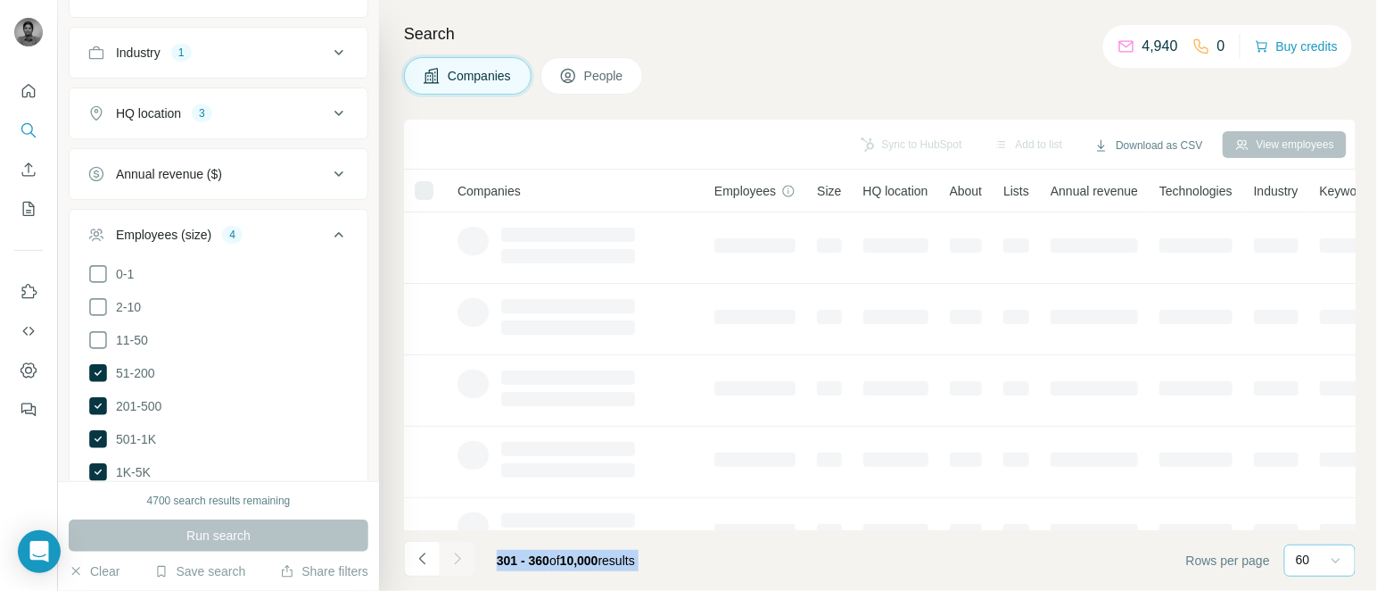
click at [460, 554] on div at bounding box center [458, 559] width 36 height 36
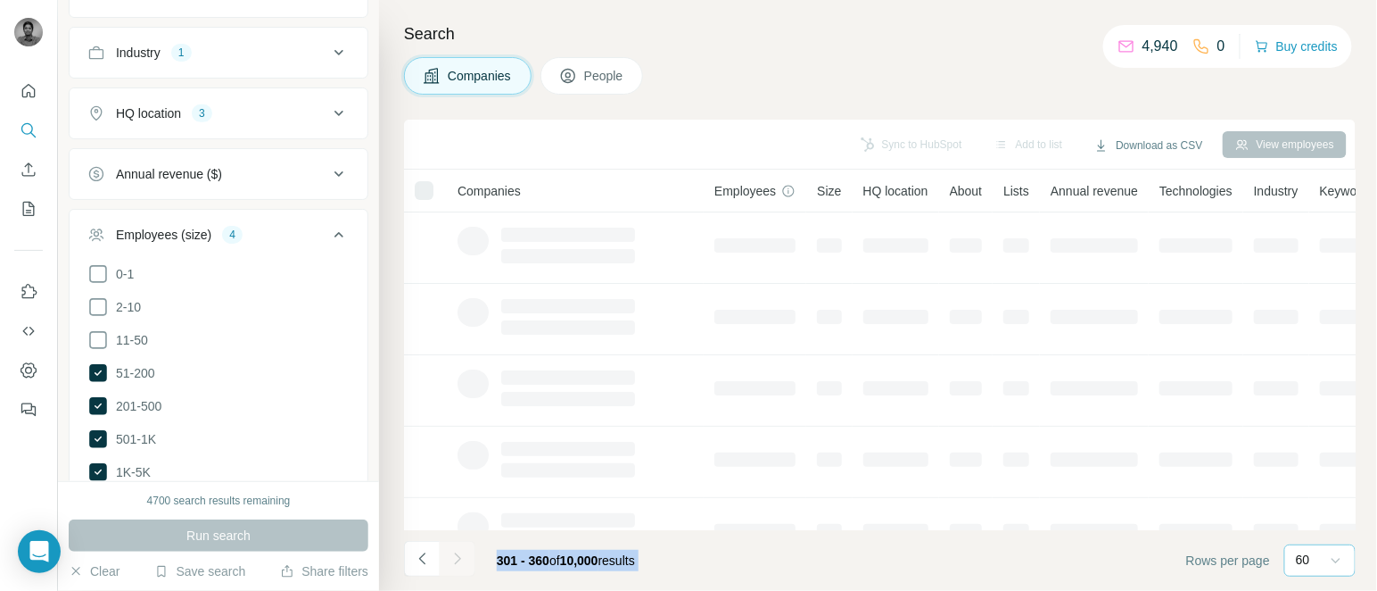
click at [460, 554] on div at bounding box center [458, 559] width 36 height 36
click at [460, 554] on icon "Navigate to next page" at bounding box center [458, 559] width 18 height 18
click at [460, 554] on div at bounding box center [458, 559] width 36 height 36
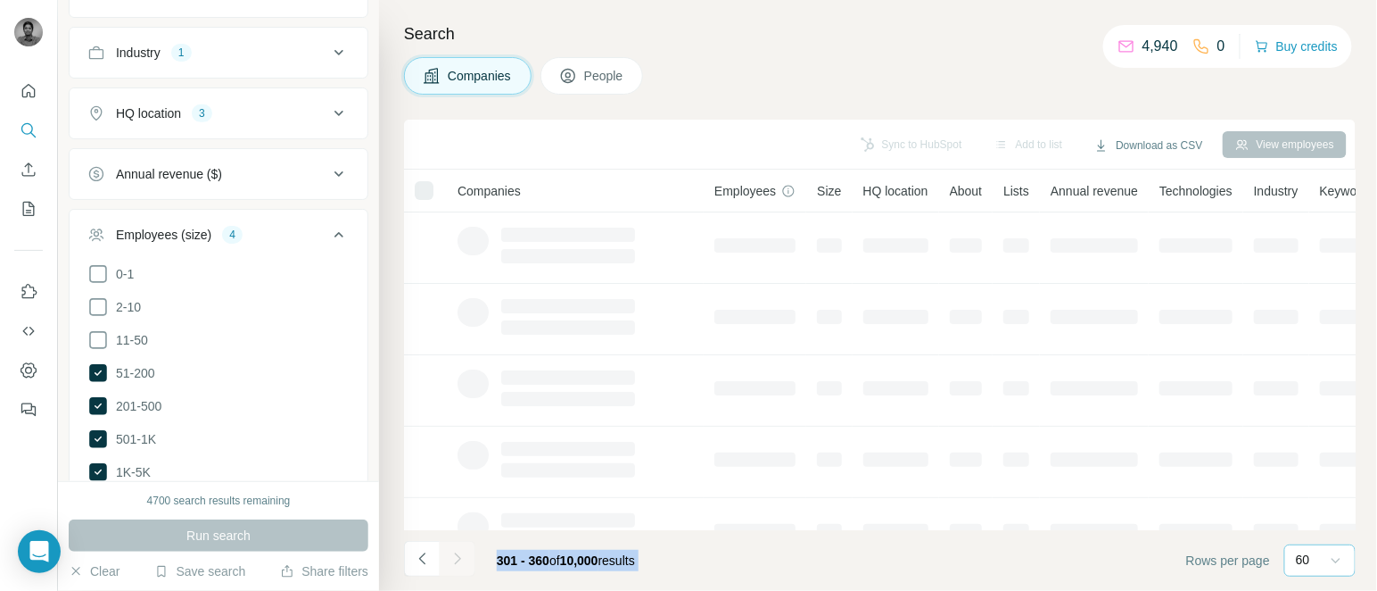
click at [460, 554] on div at bounding box center [458, 559] width 36 height 36
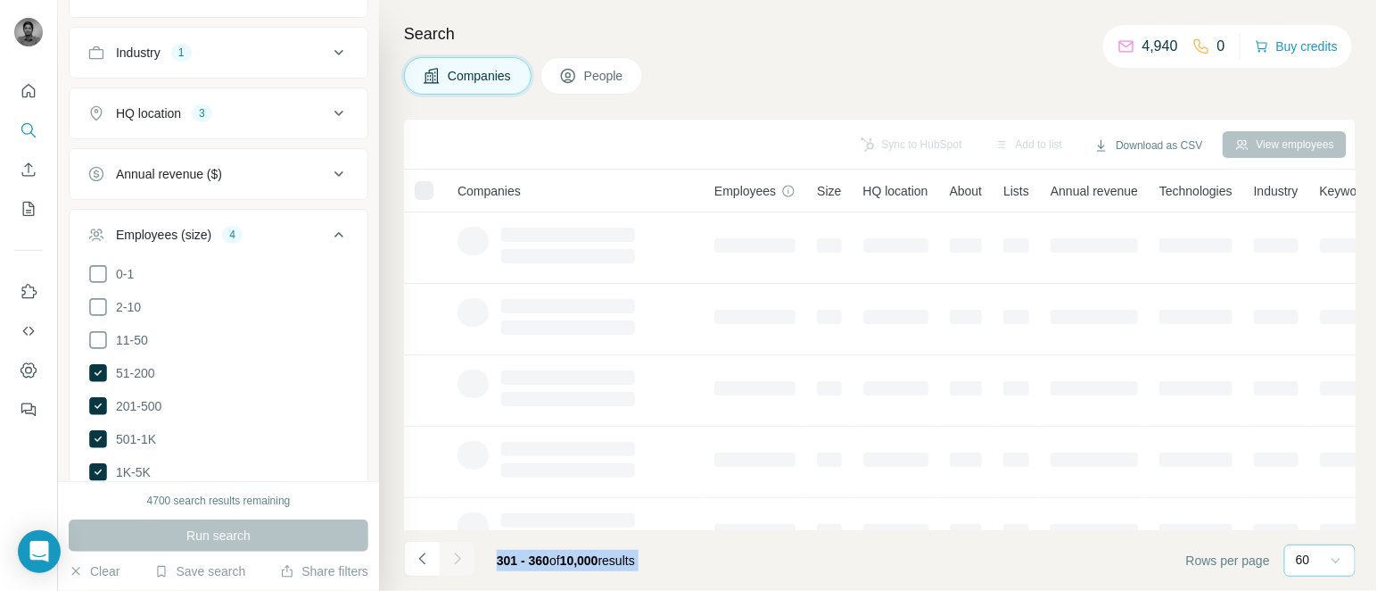
click at [460, 554] on div at bounding box center [458, 559] width 36 height 36
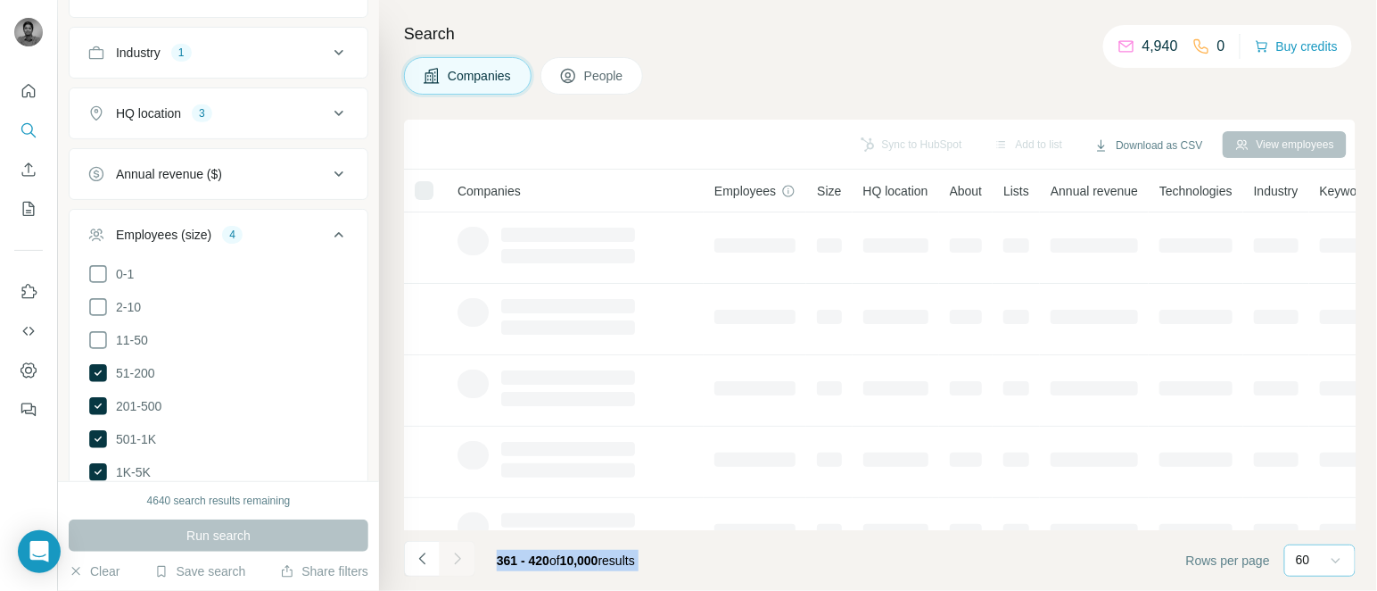
click at [460, 554] on div at bounding box center [458, 559] width 36 height 36
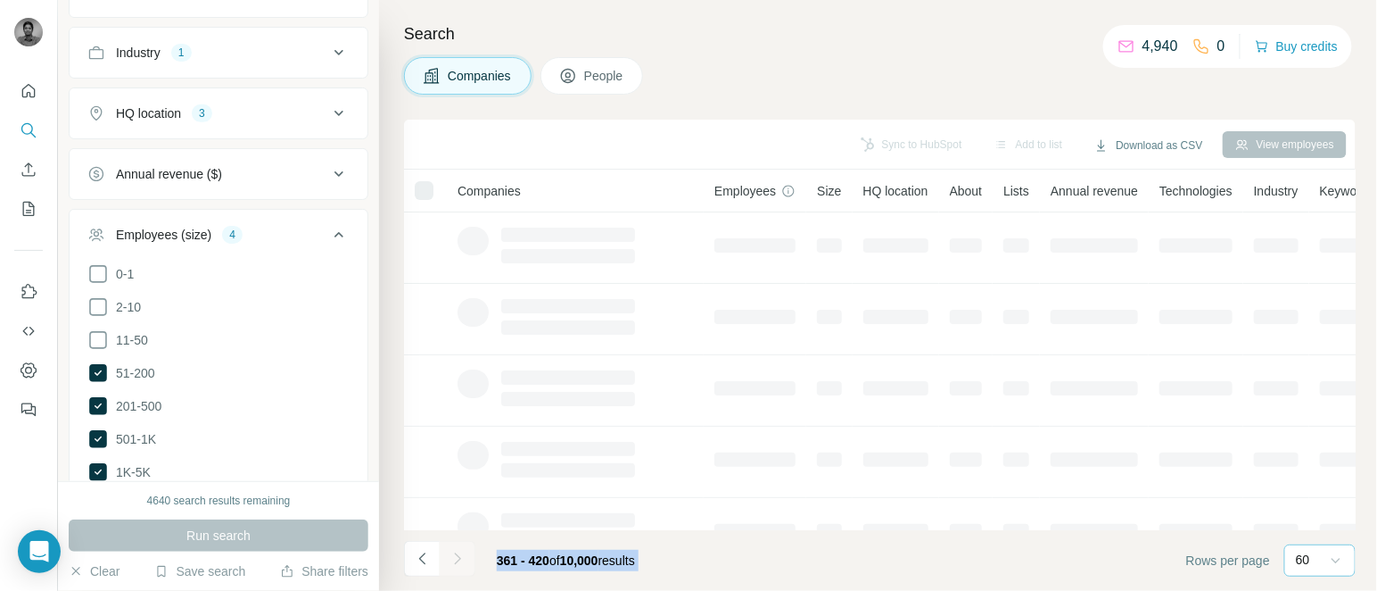
click at [460, 554] on div at bounding box center [458, 559] width 36 height 36
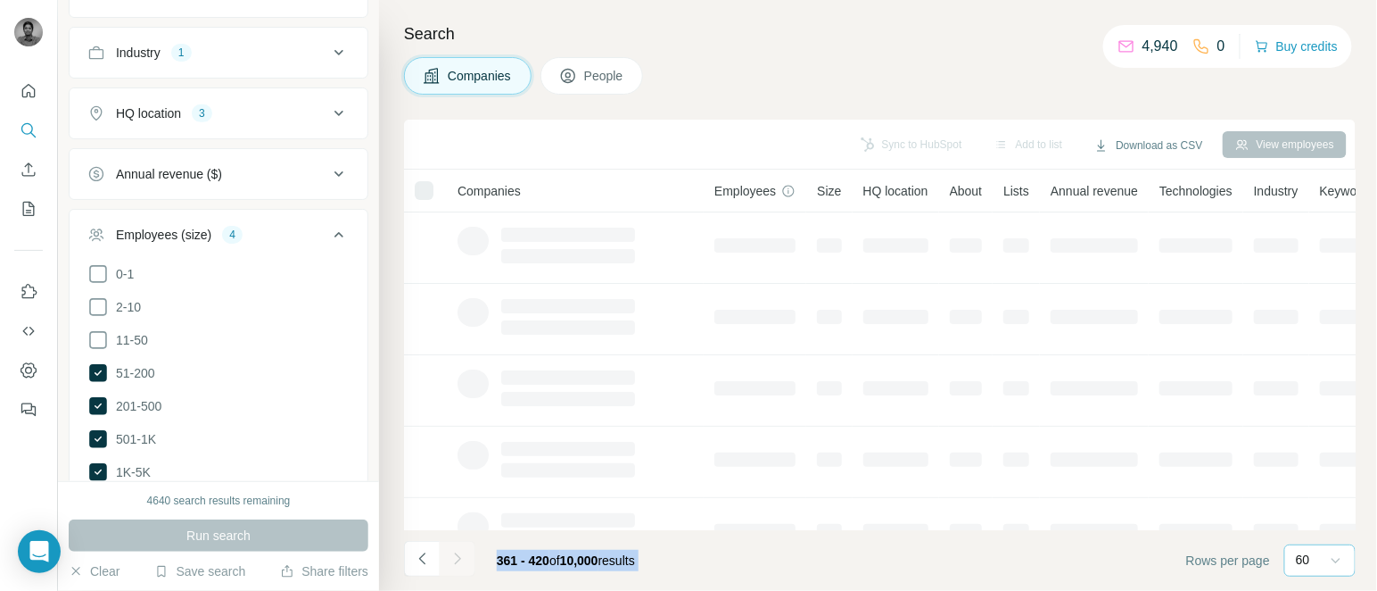
click at [460, 554] on div at bounding box center [458, 559] width 36 height 36
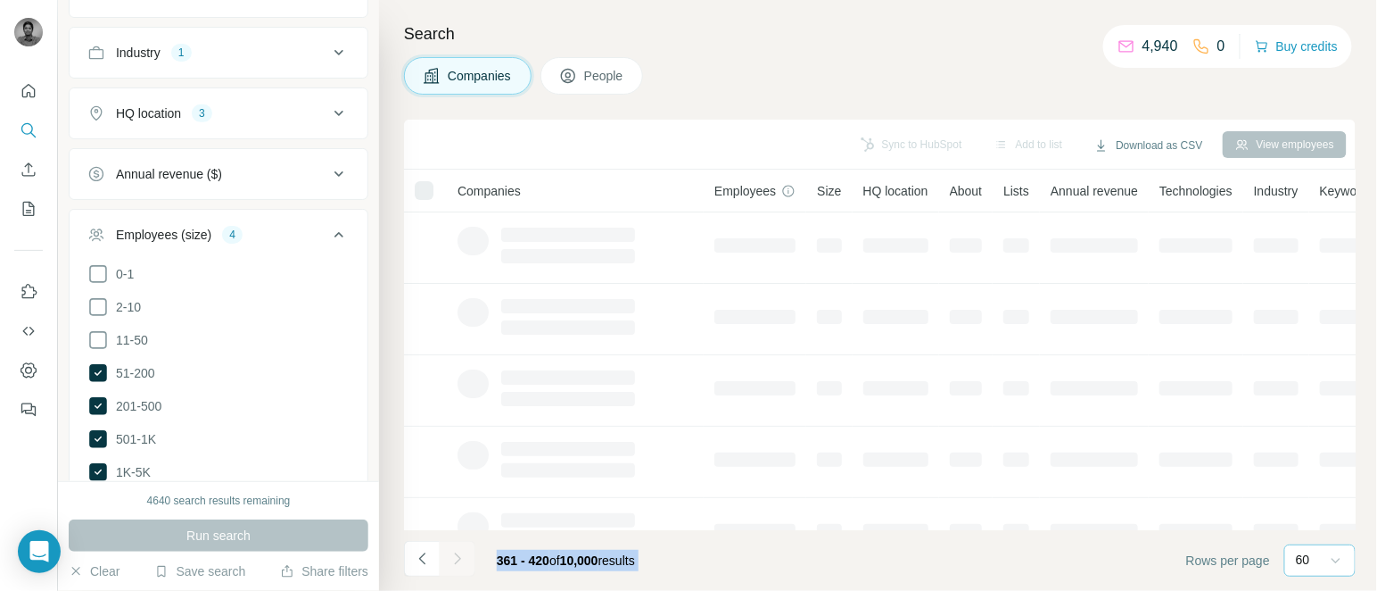
click at [460, 554] on div at bounding box center [458, 559] width 36 height 36
click at [460, 554] on icon "Navigate to next page" at bounding box center [458, 559] width 18 height 18
click at [460, 554] on div at bounding box center [458, 559] width 36 height 36
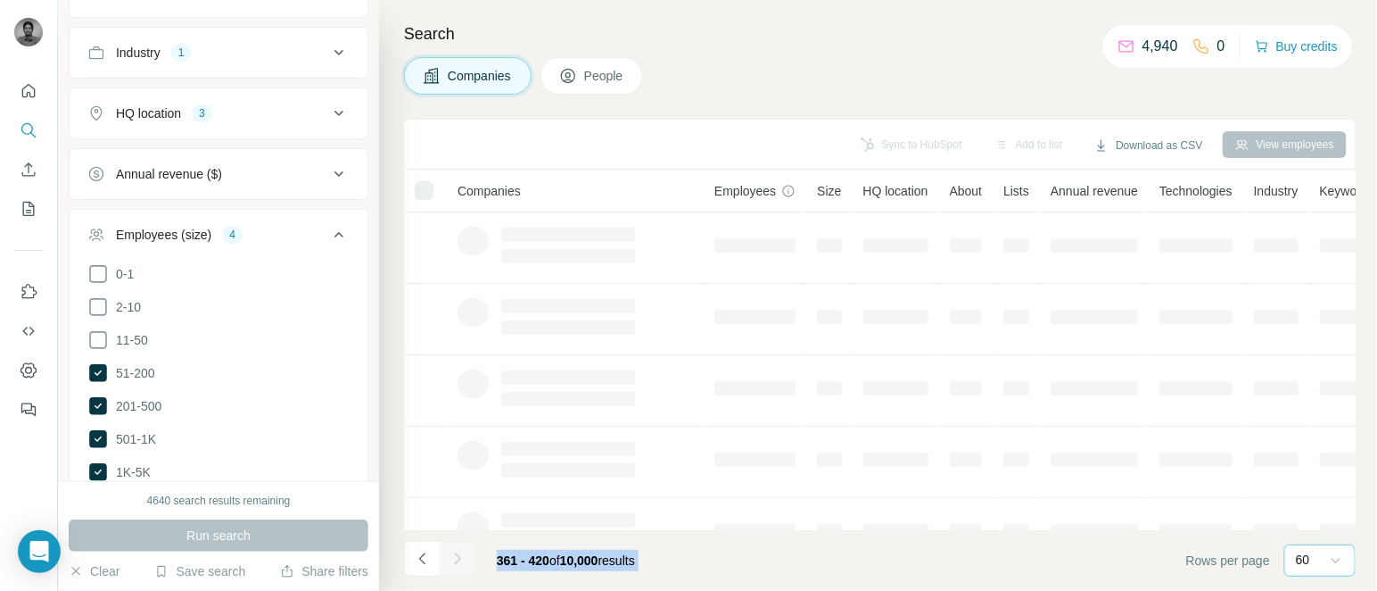
click at [460, 554] on div at bounding box center [458, 559] width 36 height 36
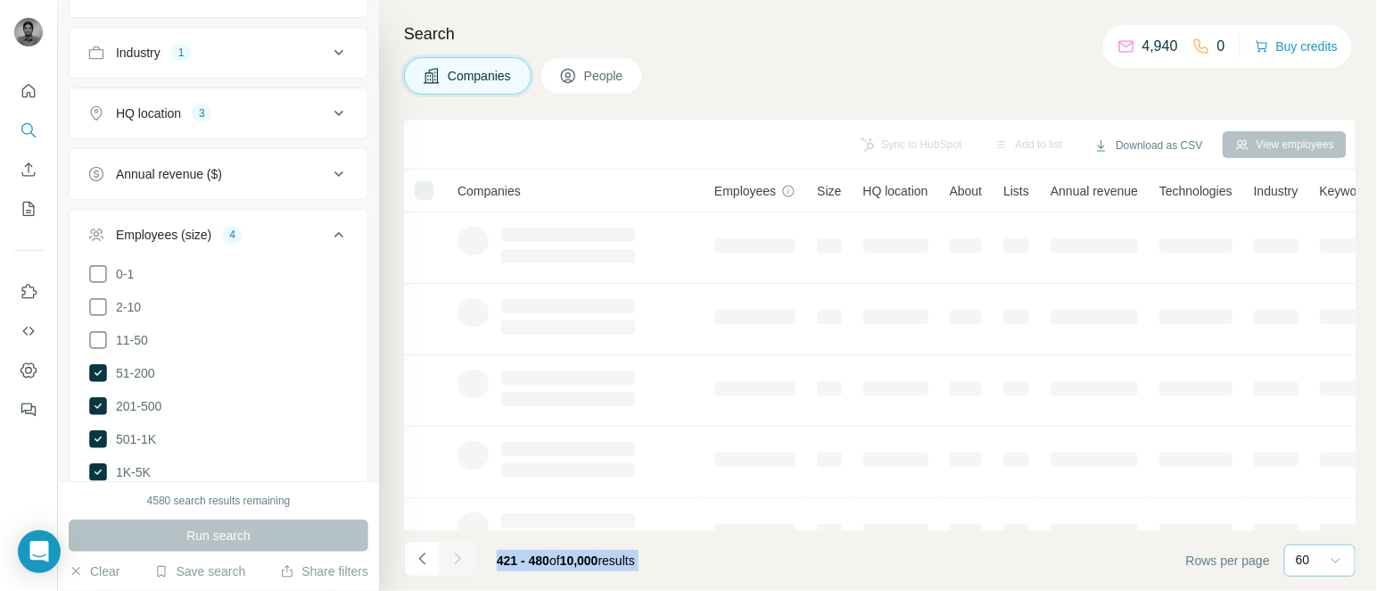
click at [460, 554] on div at bounding box center [458, 559] width 36 height 36
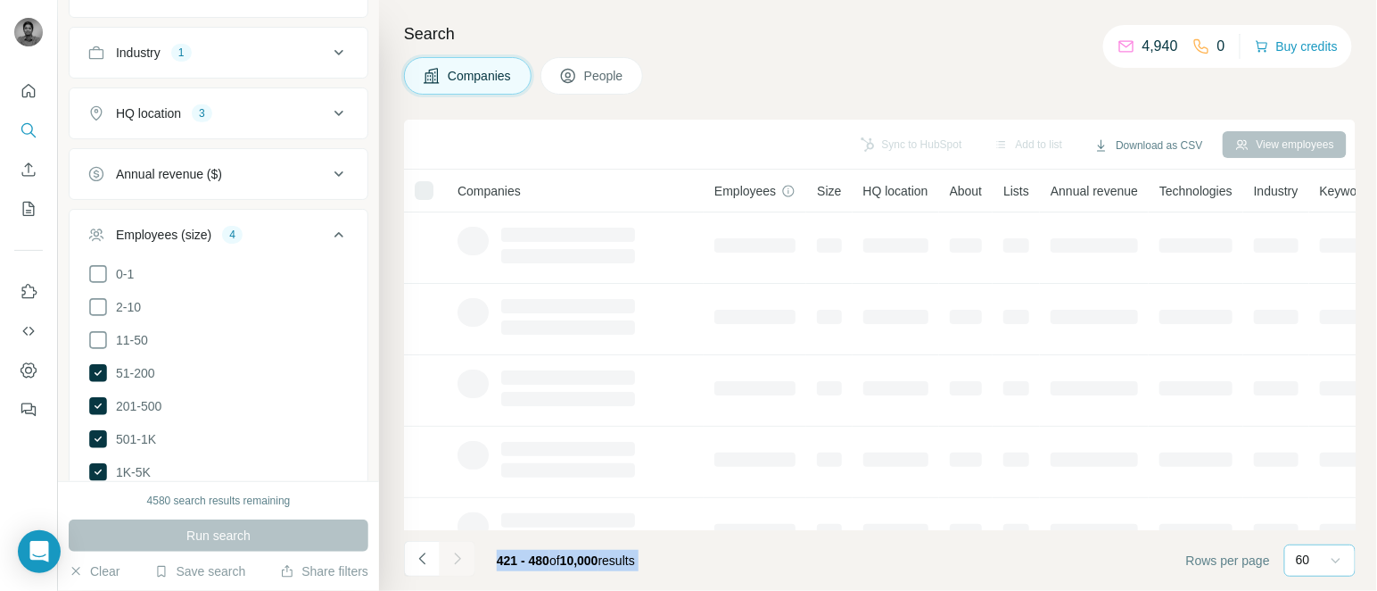
click at [460, 554] on div at bounding box center [458, 559] width 36 height 36
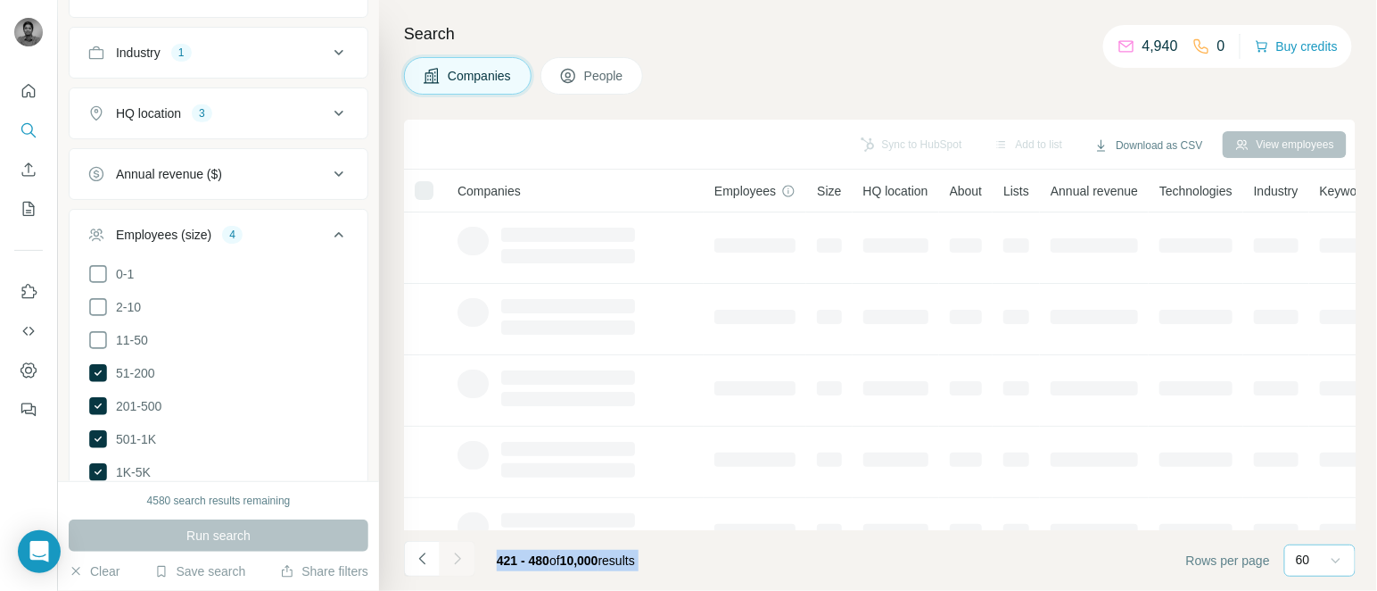
click at [460, 554] on div at bounding box center [458, 559] width 36 height 36
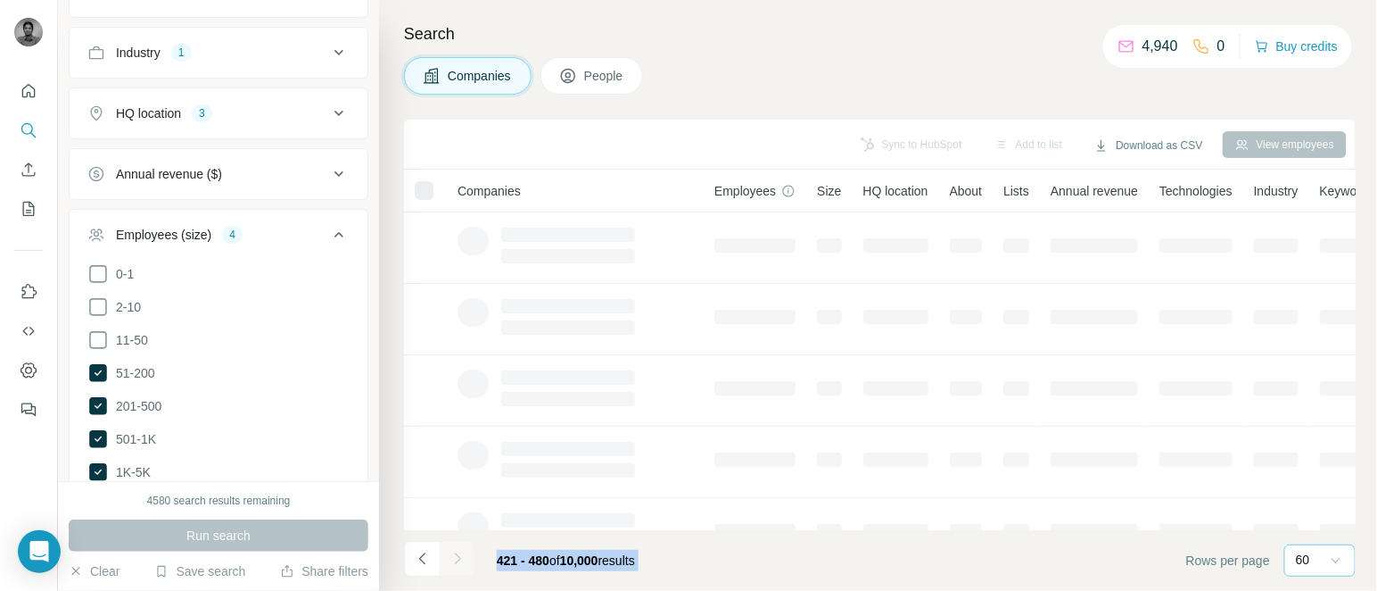
click at [460, 554] on div at bounding box center [458, 559] width 36 height 36
click at [460, 554] on icon "Navigate to next page" at bounding box center [458, 559] width 18 height 18
click at [460, 554] on div at bounding box center [458, 559] width 36 height 36
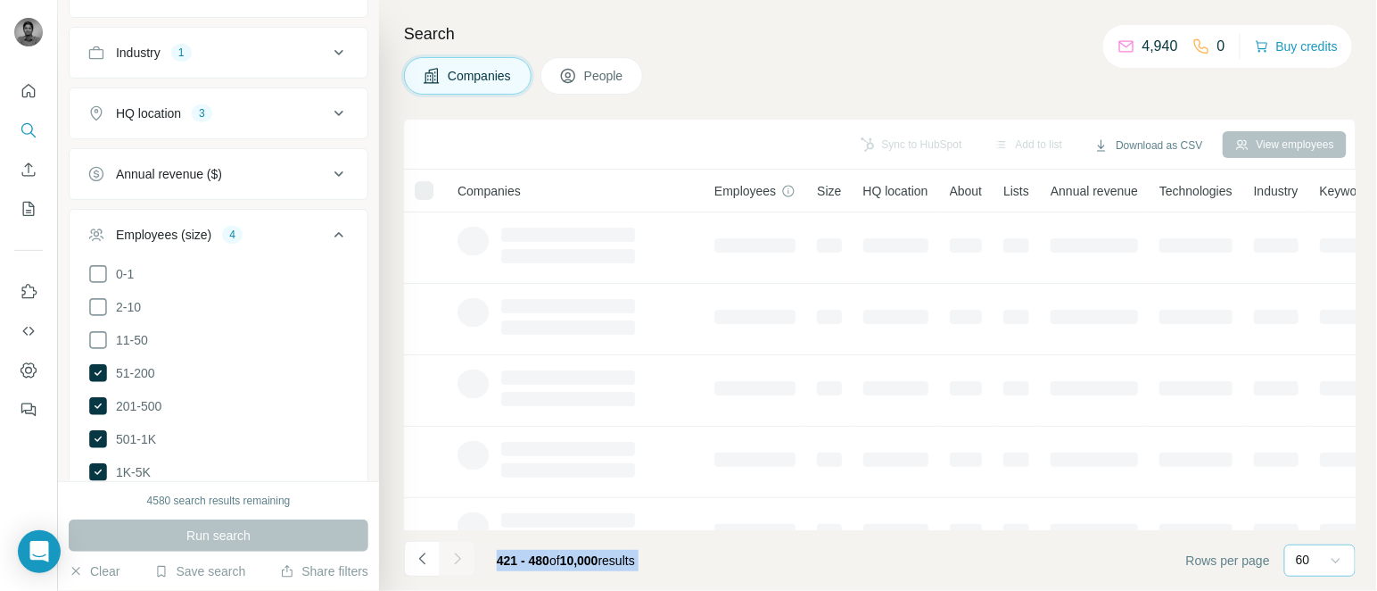
click at [460, 554] on div at bounding box center [458, 559] width 36 height 36
